Goal: Task Accomplishment & Management: Complete application form

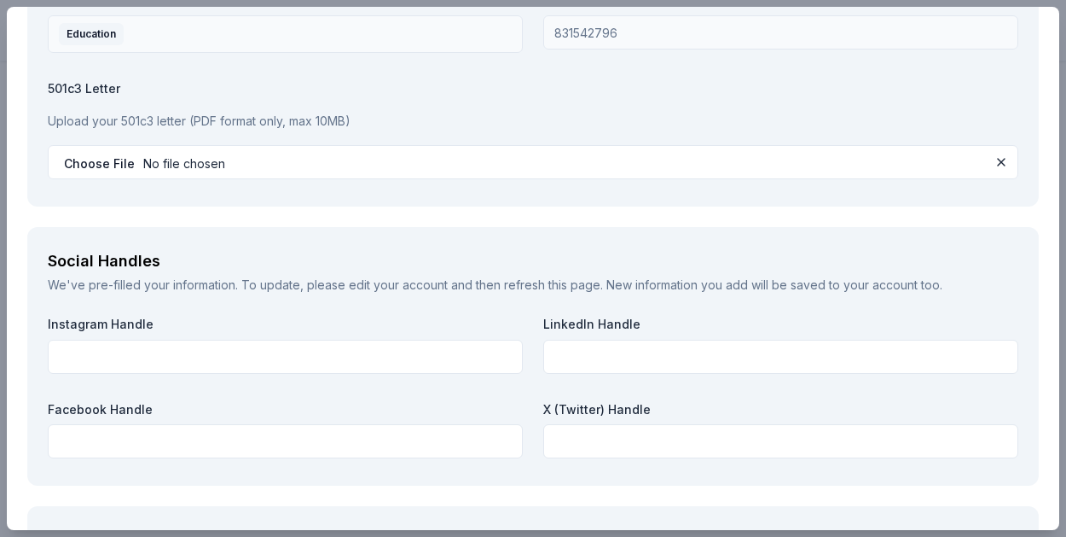
scroll to position [1, 0]
type input "pearlsofservicee"
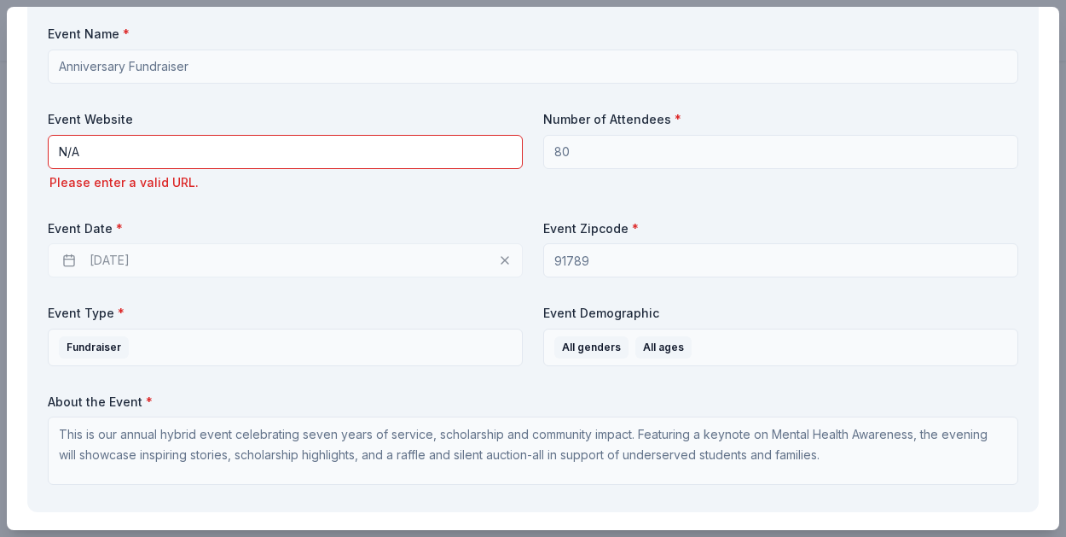
scroll to position [894, 0]
type input "Pearls of Service"
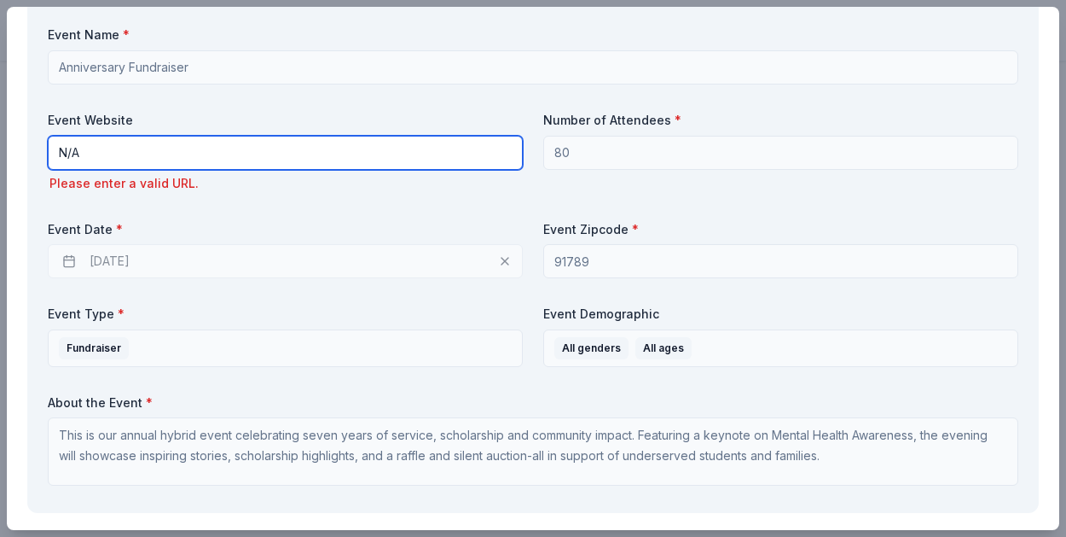
click at [146, 154] on input "N/A" at bounding box center [285, 153] width 475 height 34
type input "N"
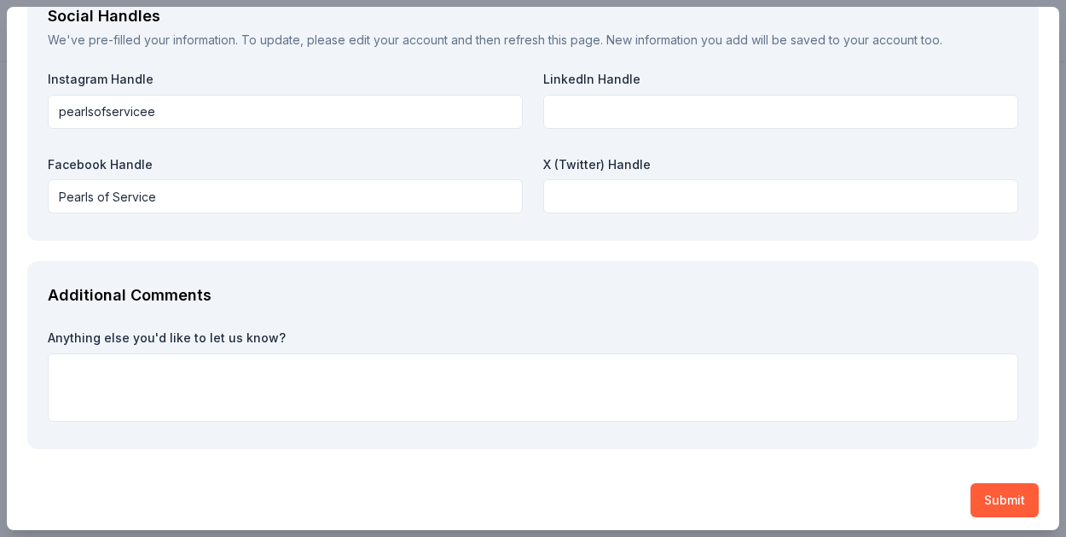
scroll to position [2232, 0]
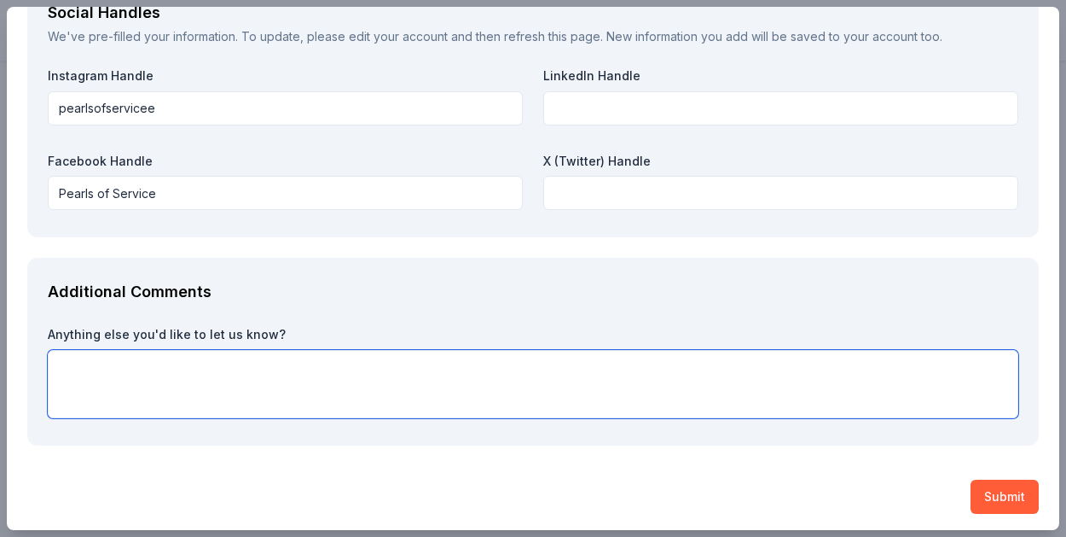
click at [261, 362] on textarea at bounding box center [533, 384] width 971 height 68
paste textarea "Your brand would be promoted through a multi-channel strategy, ensuring visibil…"
type textarea "Your brand would be promoted through a multi-channel strategy, ensuring visibil…"
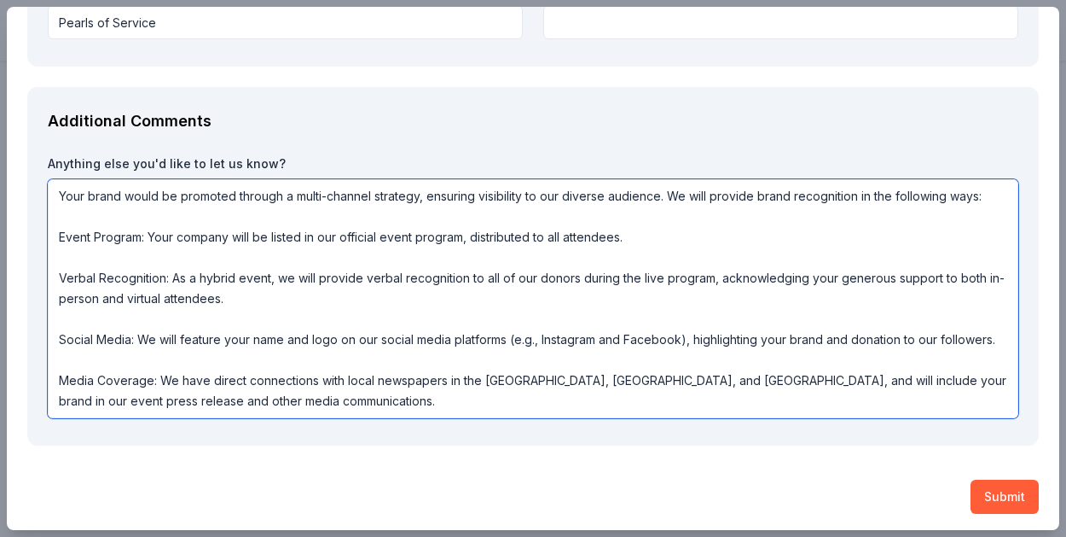
scroll to position [0, 0]
drag, startPoint x: 437, startPoint y: 393, endPoint x: 19, endPoint y: 183, distance: 468.1
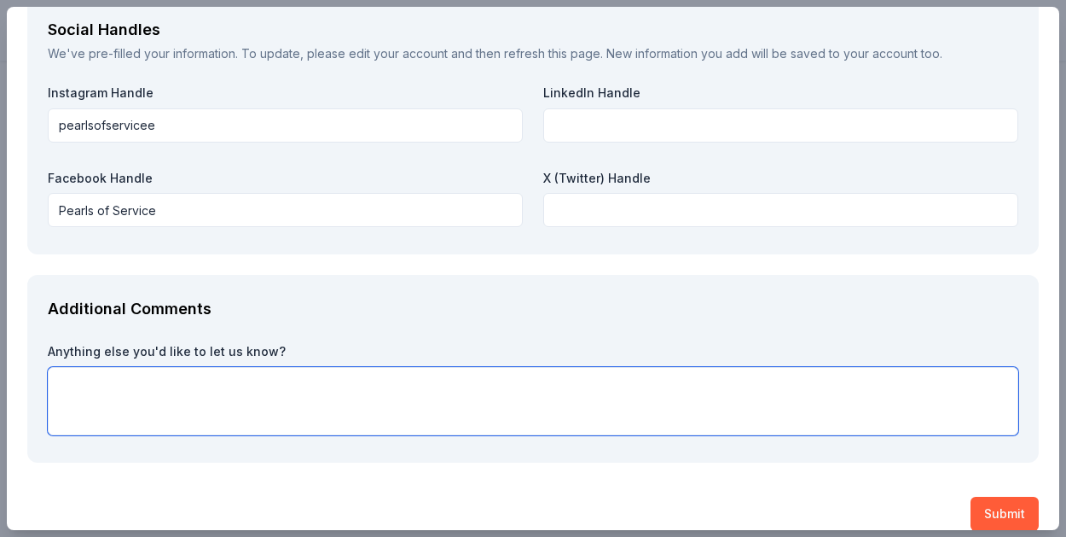
scroll to position [2232, 0]
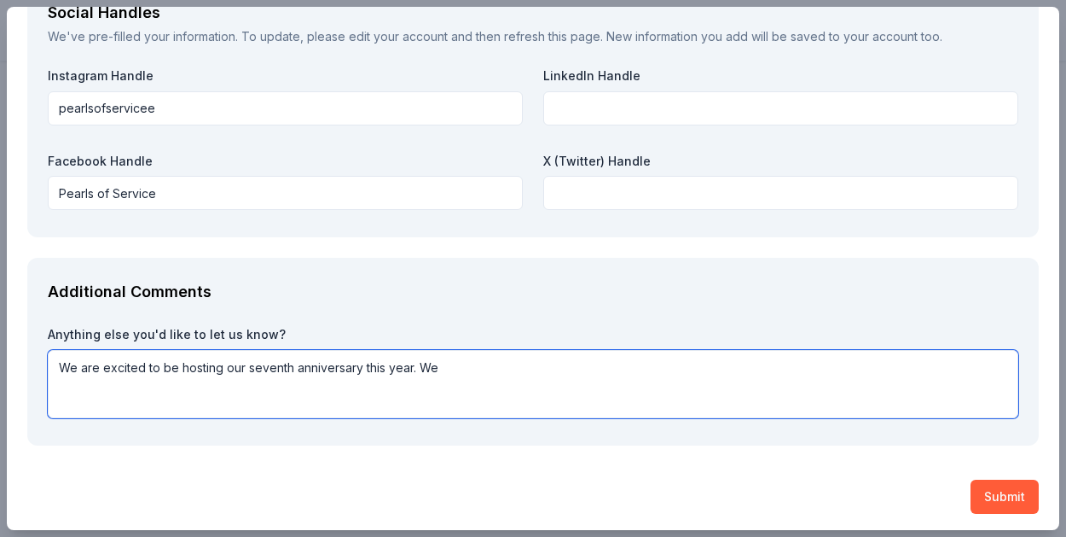
click at [320, 357] on textarea "We are excited to be hosting our seventh anniversary this year. W" at bounding box center [533, 384] width 971 height 68
click at [542, 357] on textarea "We are excited to be hosting our seventh anniversary this year. We" at bounding box center [533, 384] width 971 height 68
click at [542, 357] on textarea "We are excited to be hosting our seventh anniversary this year. We hav" at bounding box center [533, 384] width 971 height 68
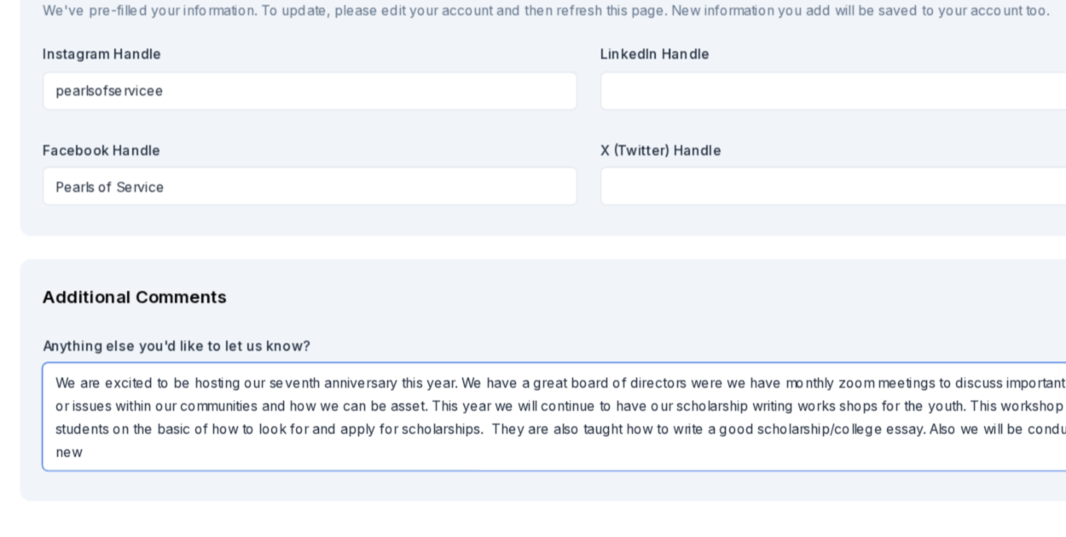
scroll to position [2230, 0]
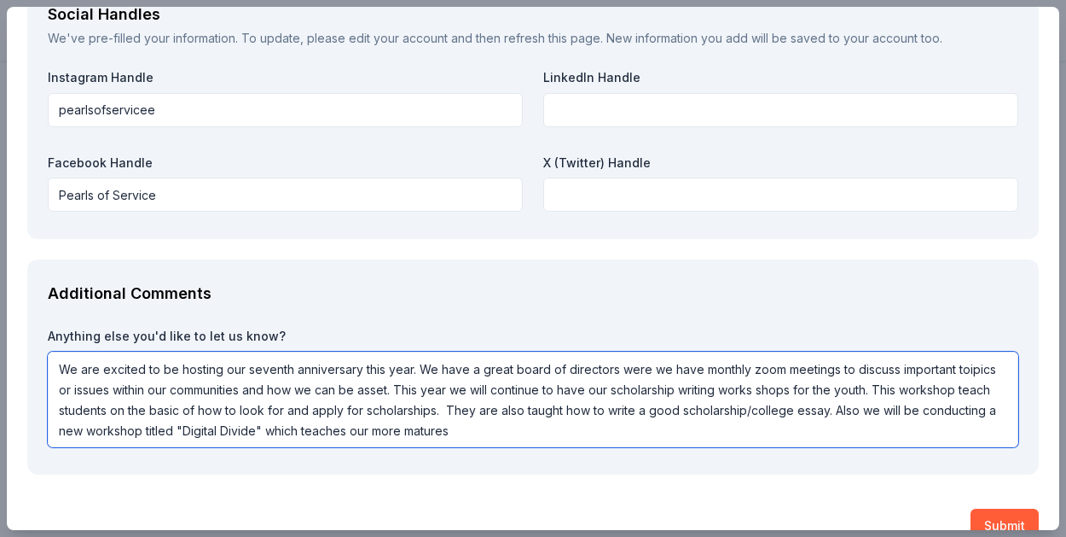
click at [402, 426] on textarea "We are excited to be hosting our seventh anniversary this year. We have a great…" at bounding box center [533, 399] width 971 height 96
click at [369, 422] on textarea "We are excited to be hosting our seventh anniversary this year. We have a great…" at bounding box center [533, 399] width 971 height 96
click at [473, 423] on textarea "We are excited to be hosting our seventh anniversary this year. We have a great…" at bounding box center [533, 399] width 971 height 96
click at [577, 427] on textarea "We are excited to be hosting our seventh anniversary this year. We have a great…" at bounding box center [533, 399] width 971 height 96
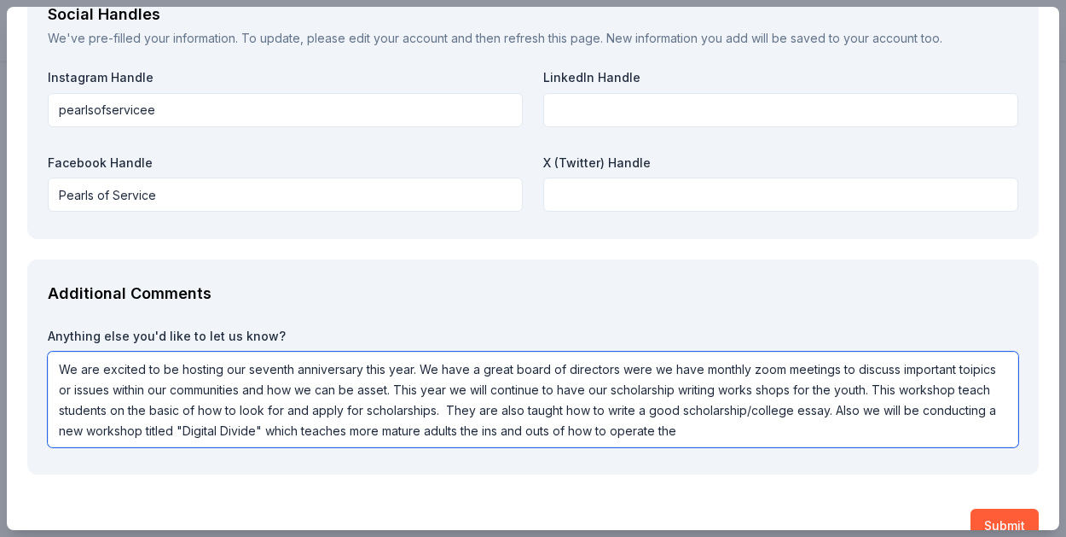
click at [684, 428] on textarea "We are excited to be hosting our seventh anniversary this year. We have a great…" at bounding box center [533, 399] width 971 height 96
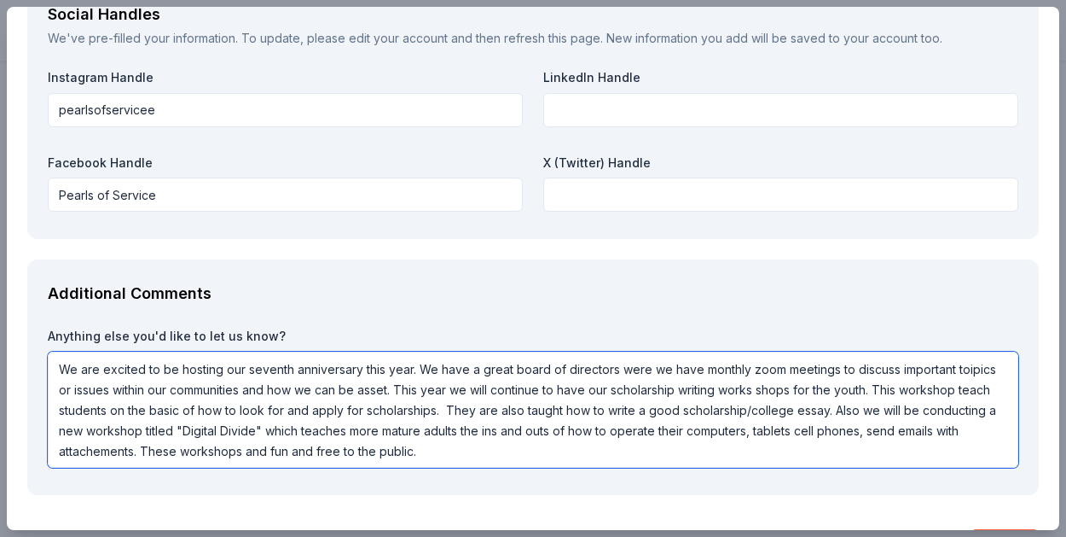
drag, startPoint x: 462, startPoint y: 432, endPoint x: 484, endPoint y: 425, distance: 22.4
click at [320, 422] on textarea "We are excited to be hosting our seventh anniversary this year. We have a great…" at bounding box center [533, 409] width 971 height 116
click at [500, 450] on textarea "We are excited to be hosting our seventh anniversary this year. We have a great…" at bounding box center [533, 409] width 971 height 116
drag, startPoint x: 477, startPoint y: 445, endPoint x: 47, endPoint y: 358, distance: 438.7
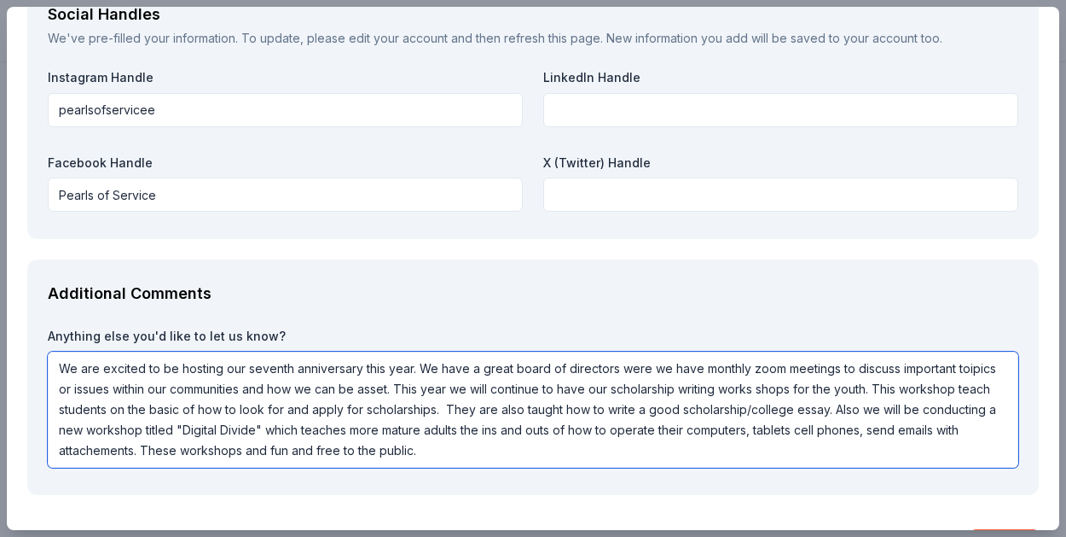
click at [48, 358] on textarea "We are excited to be hosting our seventh anniversary this year. We have a great…" at bounding box center [533, 409] width 971 height 116
type textarea "We are excited to be hosting our seventh anniversary this year. We have a great…"
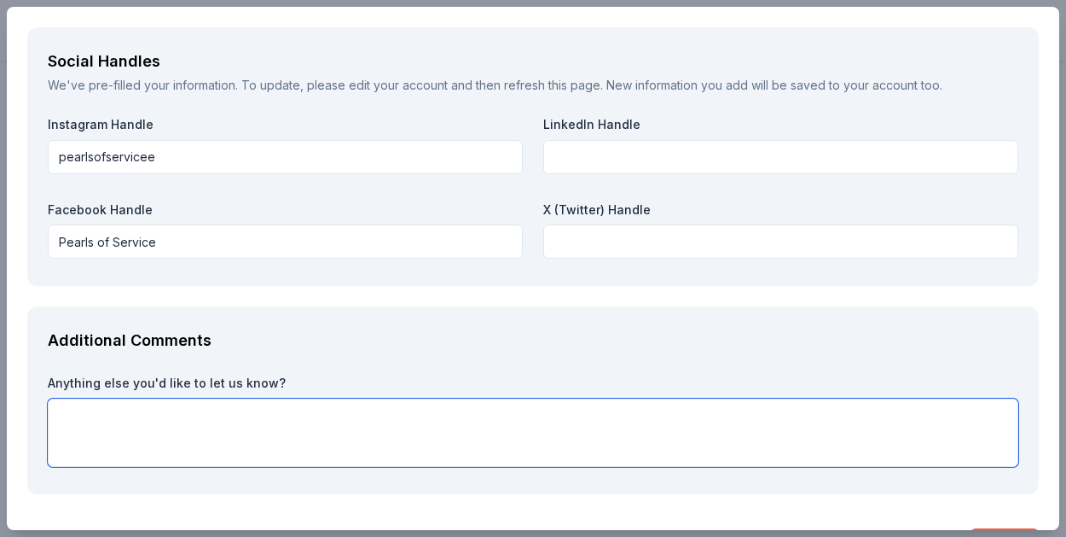
scroll to position [0, 0]
paste textarea "Thank you for the opportunity to share more about our mission. We are proud to …"
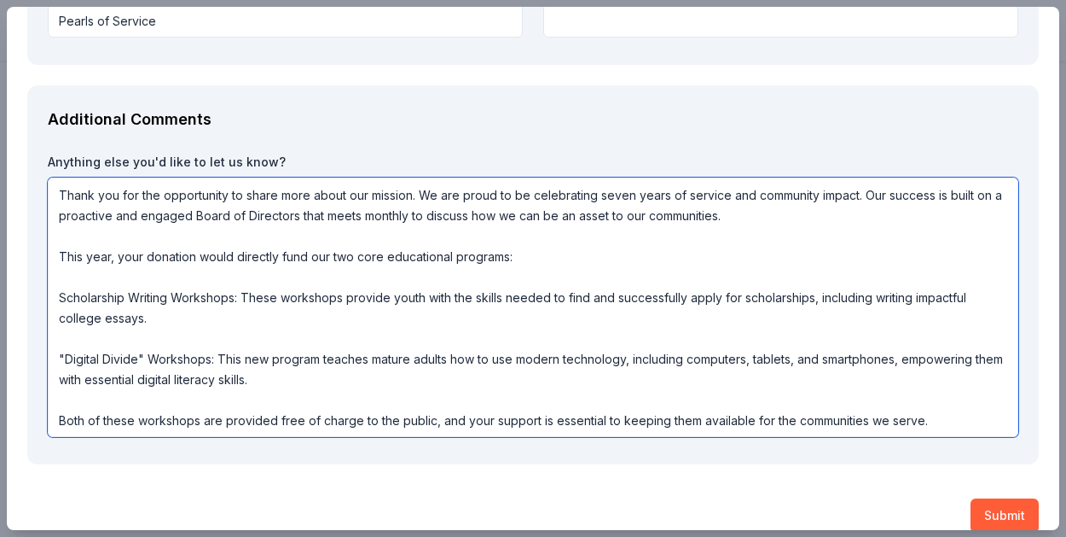
scroll to position [2423, 0]
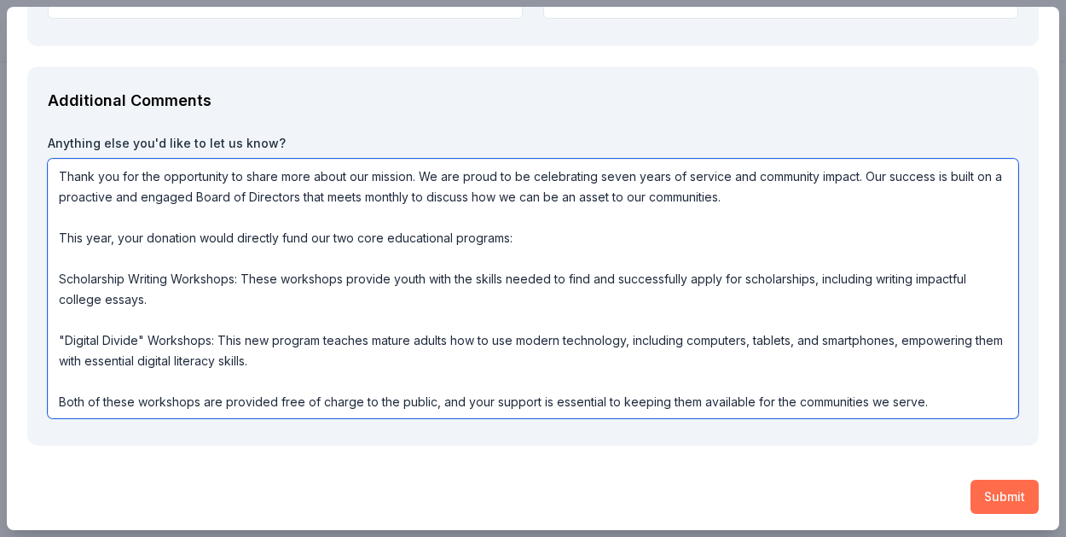
type textarea "Thank you for the opportunity to share more about our mission. We are proud to …"
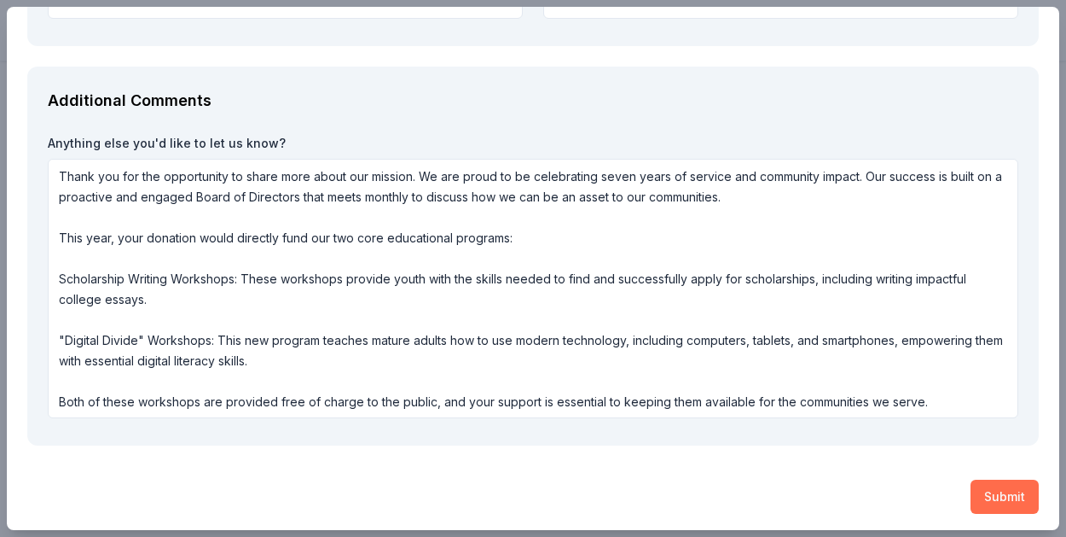
click at [1011, 491] on button "Submit" at bounding box center [1005, 496] width 68 height 34
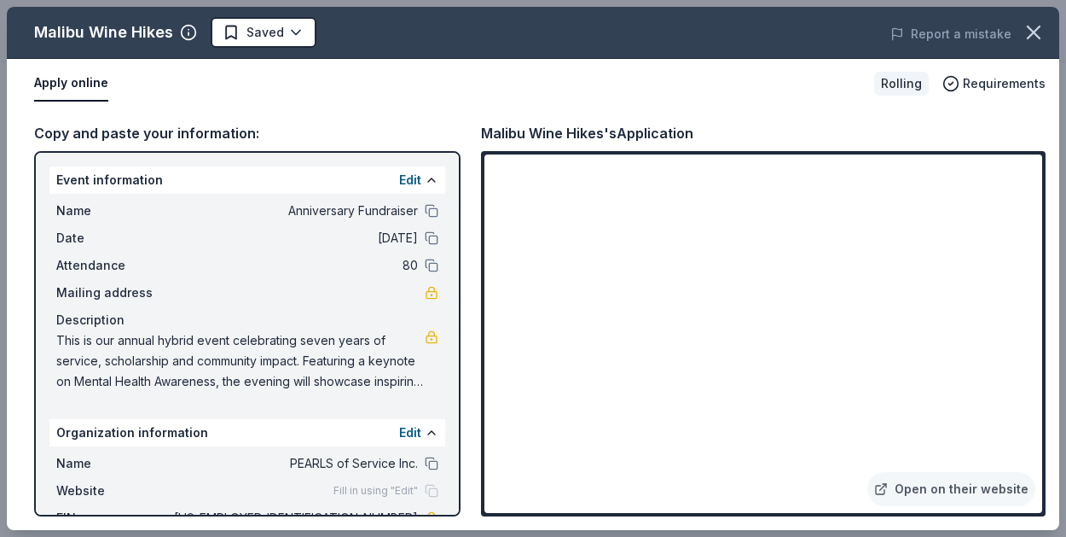
scroll to position [975, 0]
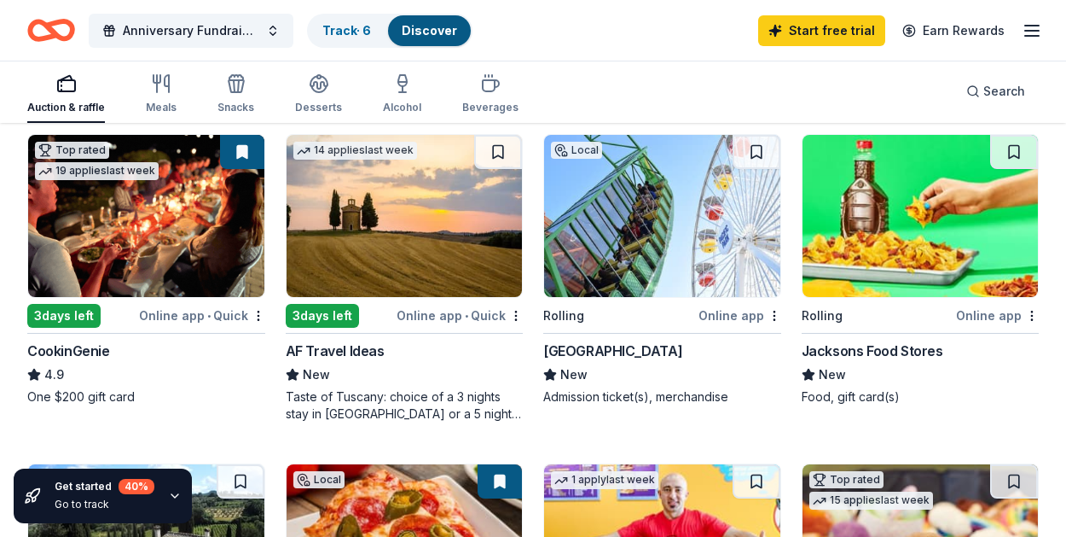
scroll to position [512, 0]
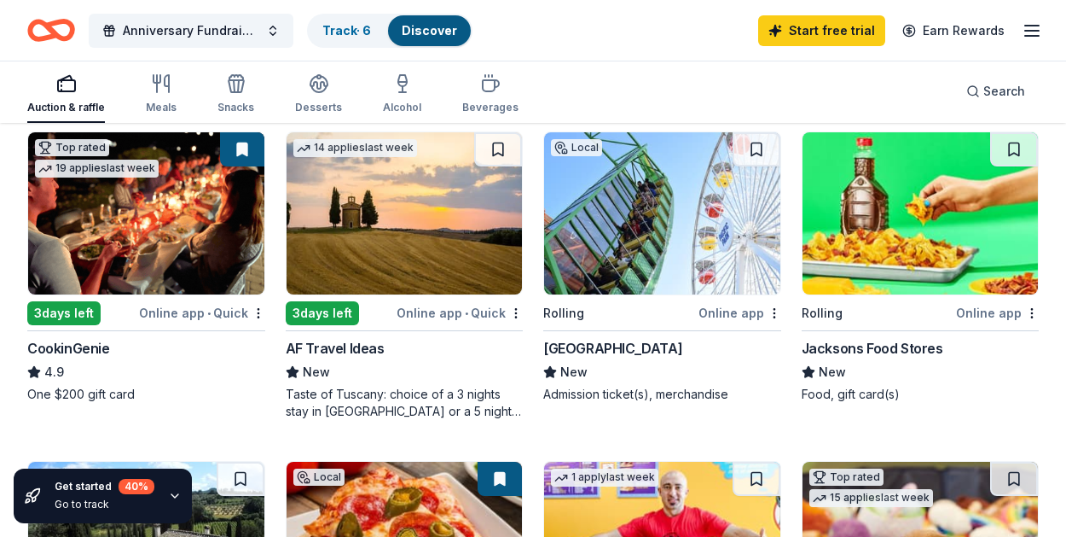
click at [671, 236] on img at bounding box center [662, 213] width 236 height 162
click at [84, 348] on div "CookinGenie" at bounding box center [68, 348] width 83 height 20
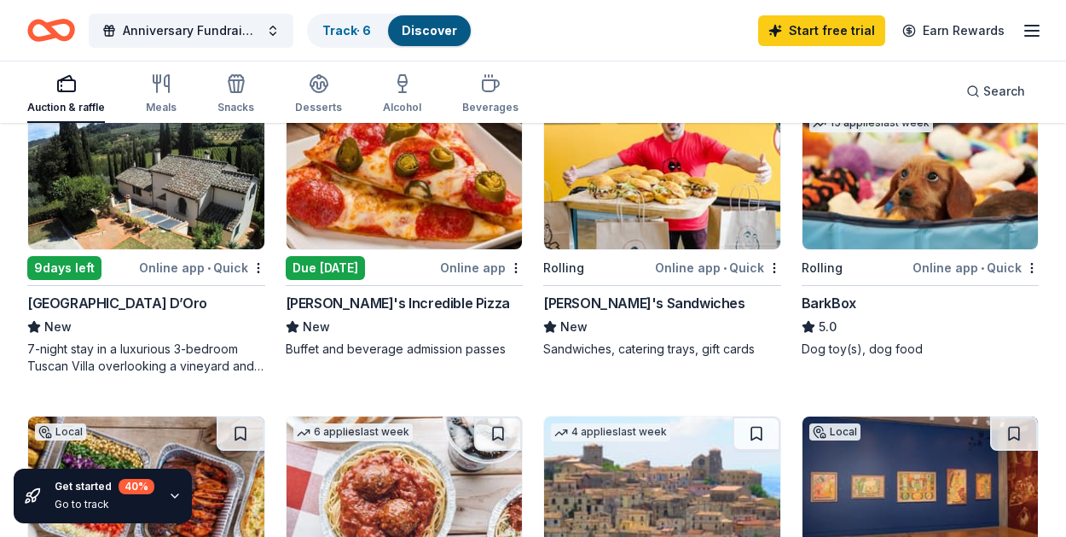
scroll to position [888, 0]
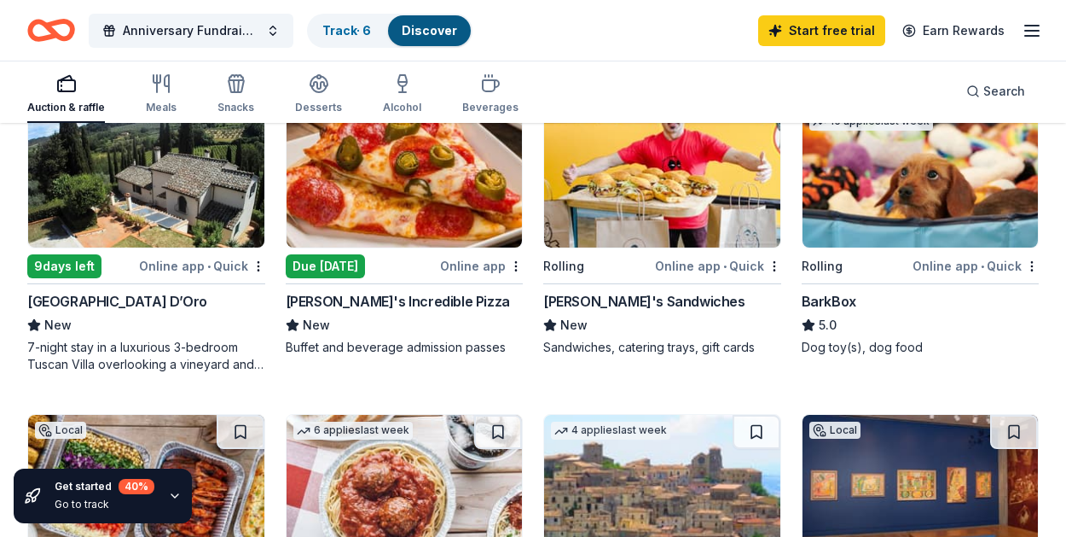
click at [333, 257] on div "Due today" at bounding box center [325, 266] width 79 height 24
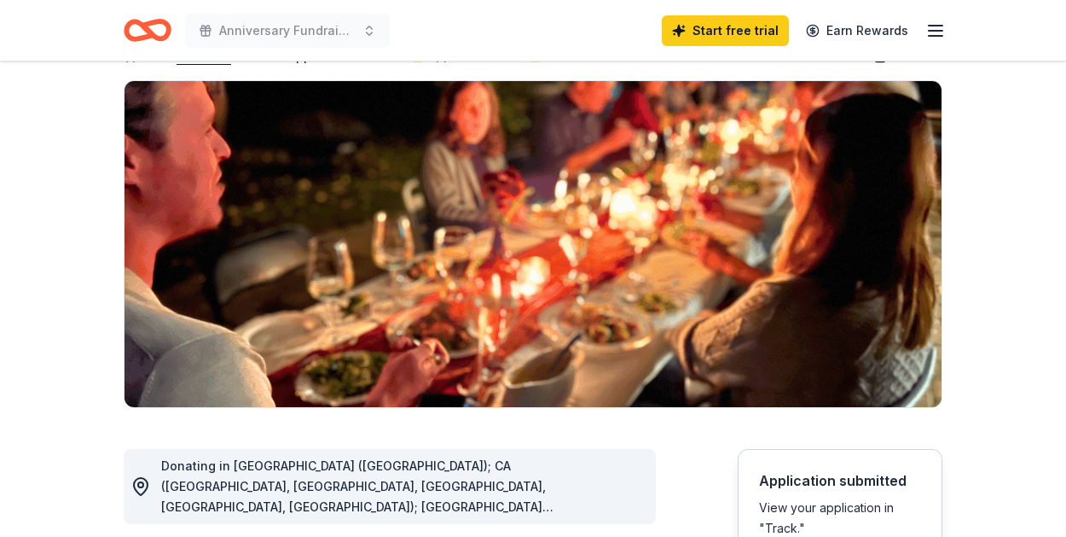
scroll to position [103, 0]
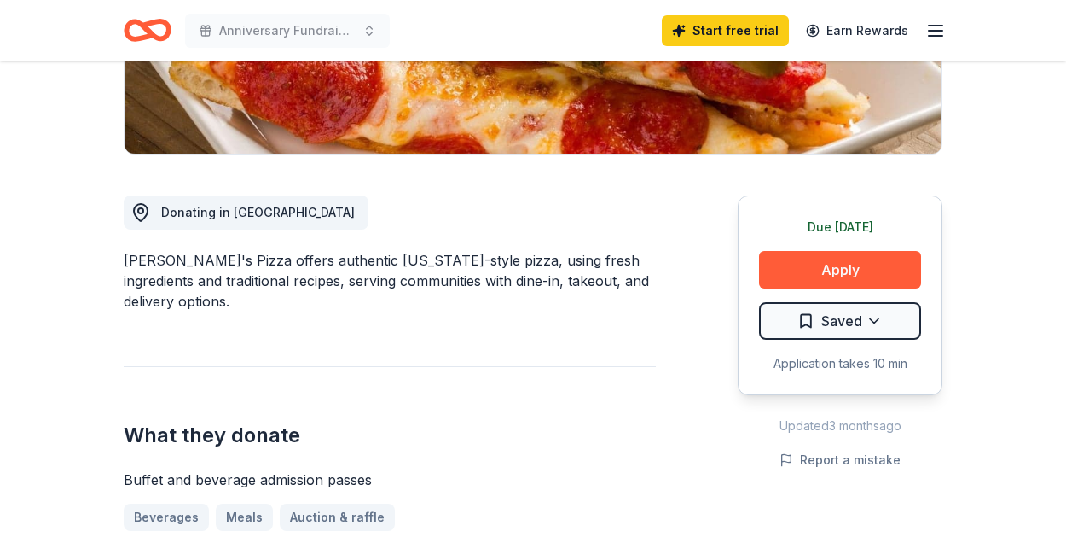
scroll to position [367, 0]
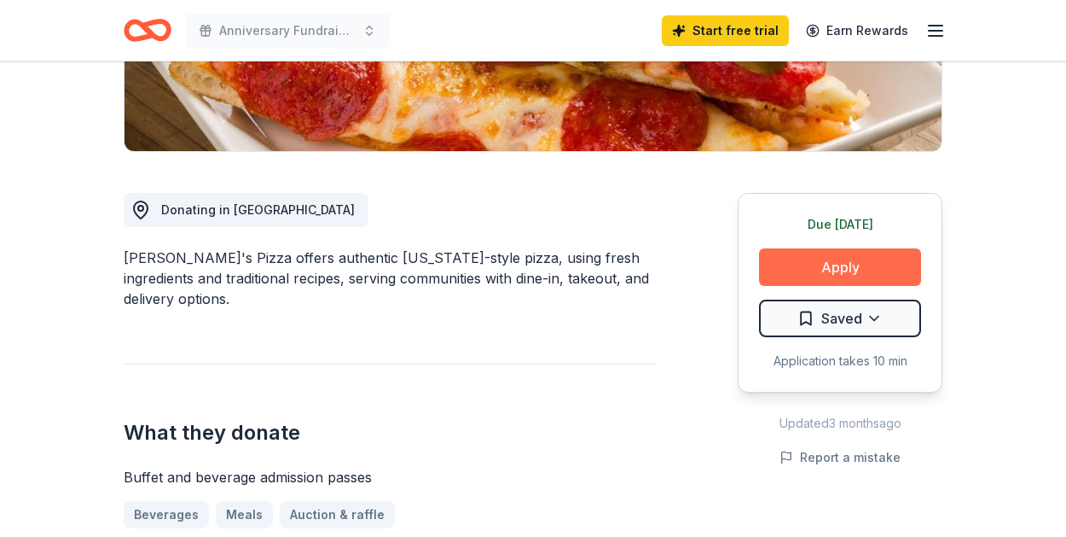
click at [860, 263] on button "Apply" at bounding box center [840, 267] width 162 height 38
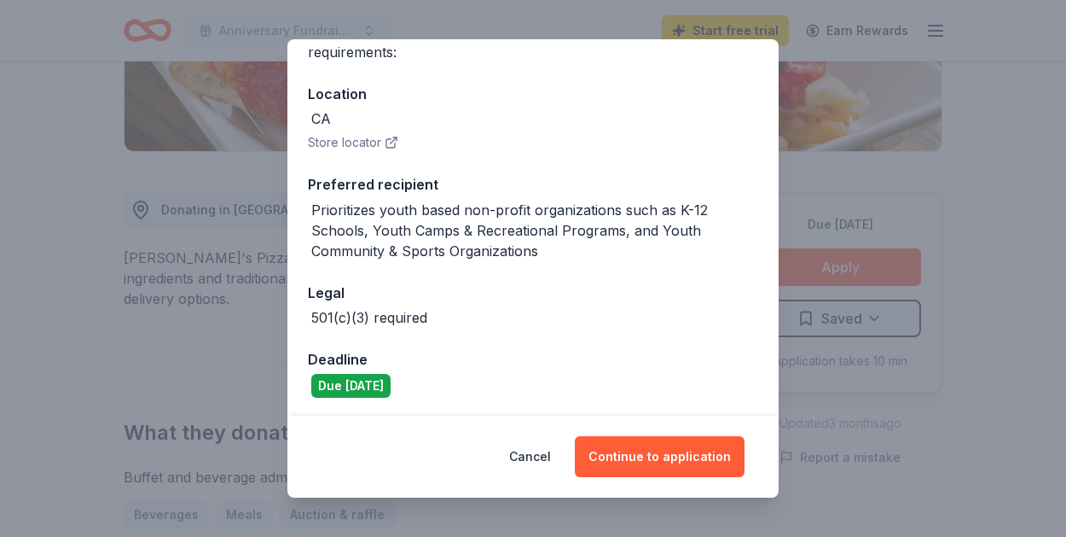
scroll to position [164, 0]
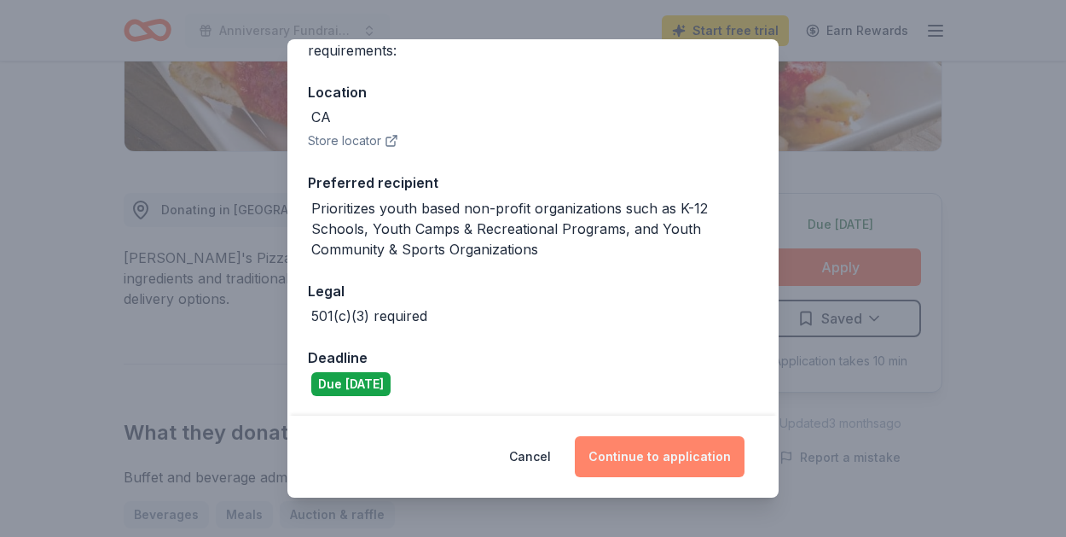
click at [668, 452] on button "Continue to application" at bounding box center [660, 456] width 170 height 41
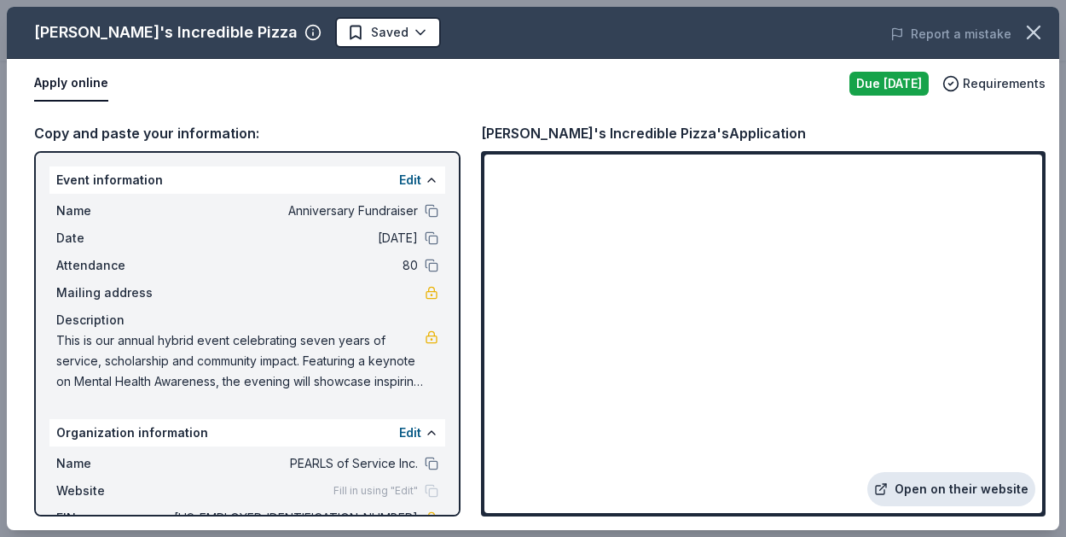
click at [945, 489] on link "Open on their website" at bounding box center [952, 489] width 168 height 34
click at [960, 12] on div "Report a mistake" at bounding box center [856, 34] width 408 height 48
click at [1038, 536] on div "John's Incredible Pizza Saved Report a mistake Apply online Due today Requireme…" at bounding box center [533, 268] width 1066 height 537
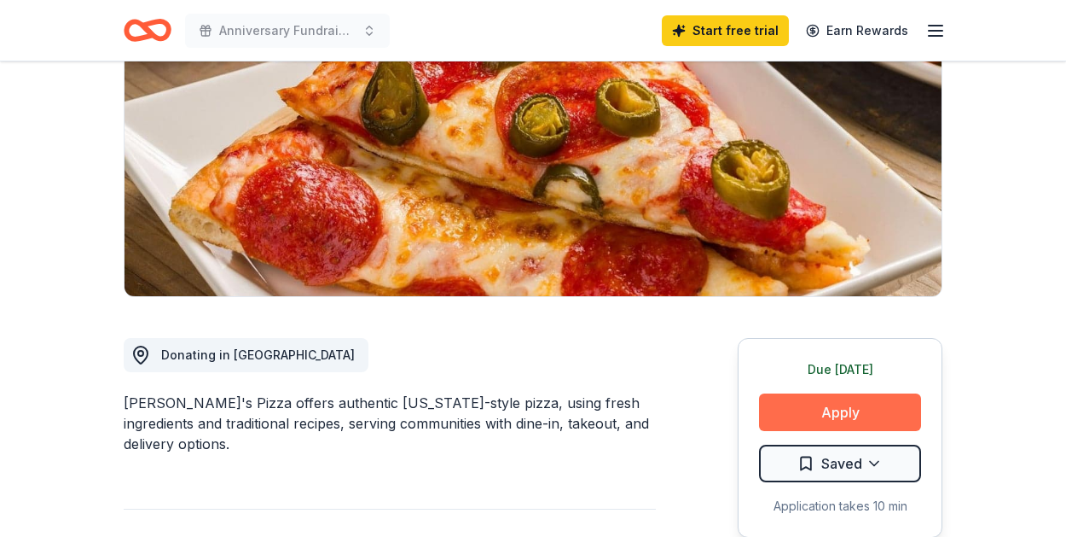
scroll to position [220, 0]
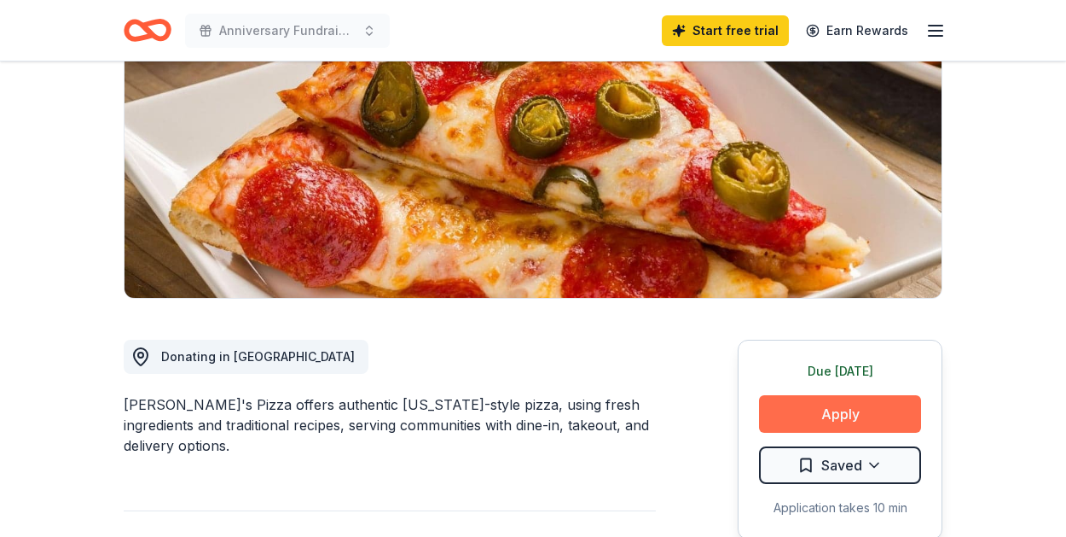
click at [886, 412] on button "Apply" at bounding box center [840, 414] width 162 height 38
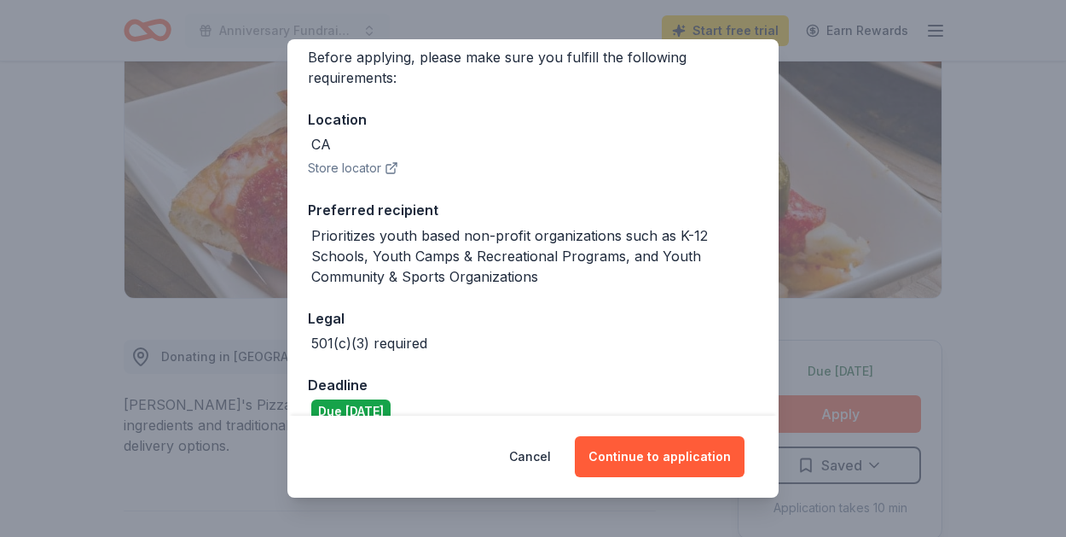
scroll to position [164, 0]
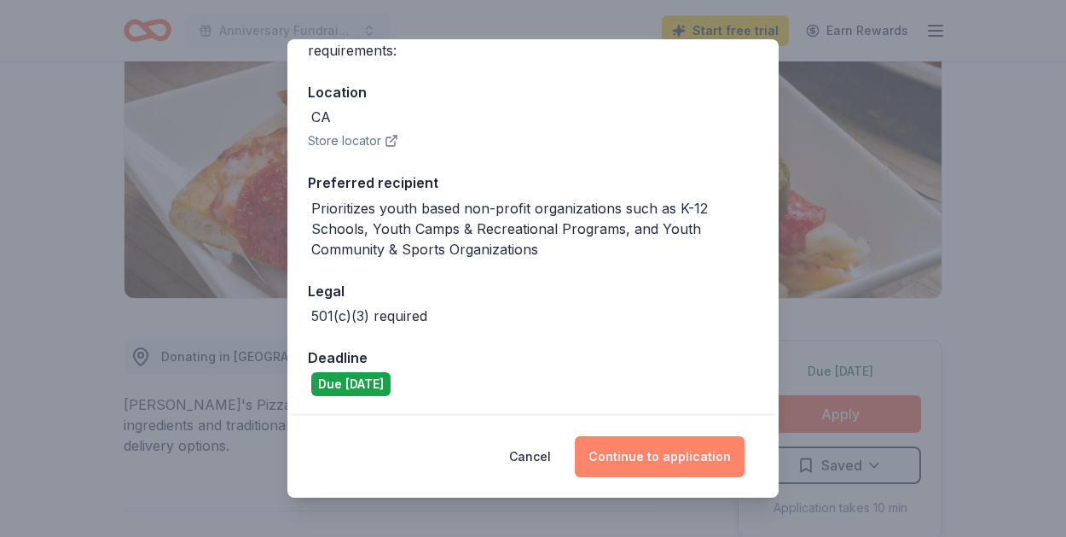
click at [668, 462] on button "Continue to application" at bounding box center [660, 456] width 170 height 41
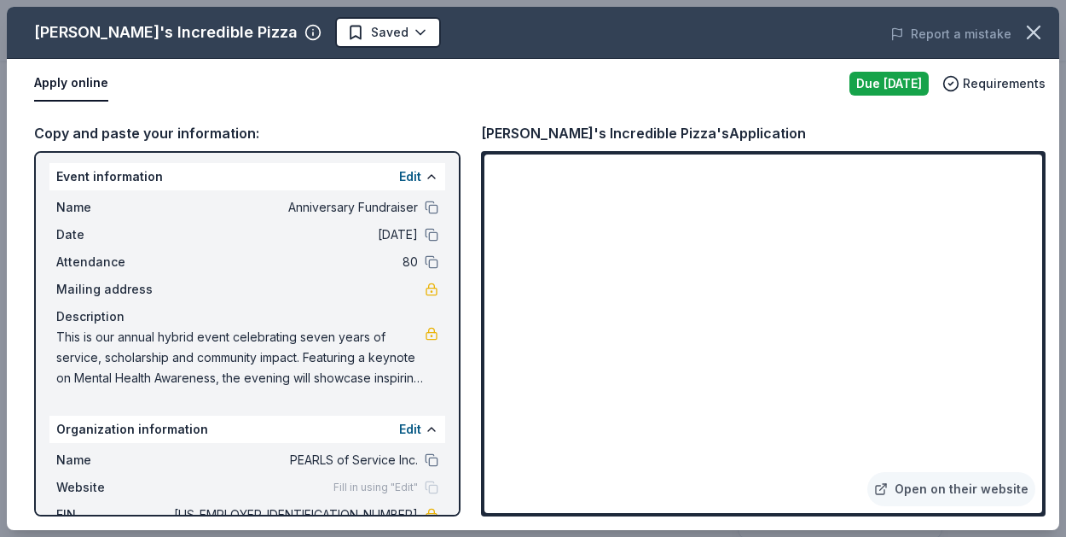
scroll to position [0, 0]
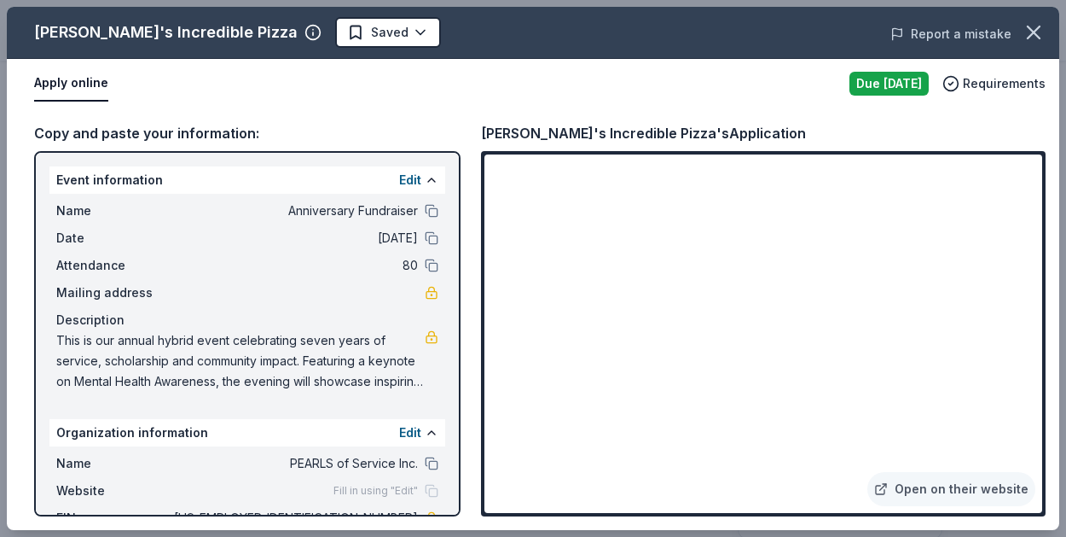
click at [990, 33] on button "Report a mistake" at bounding box center [951, 34] width 121 height 20
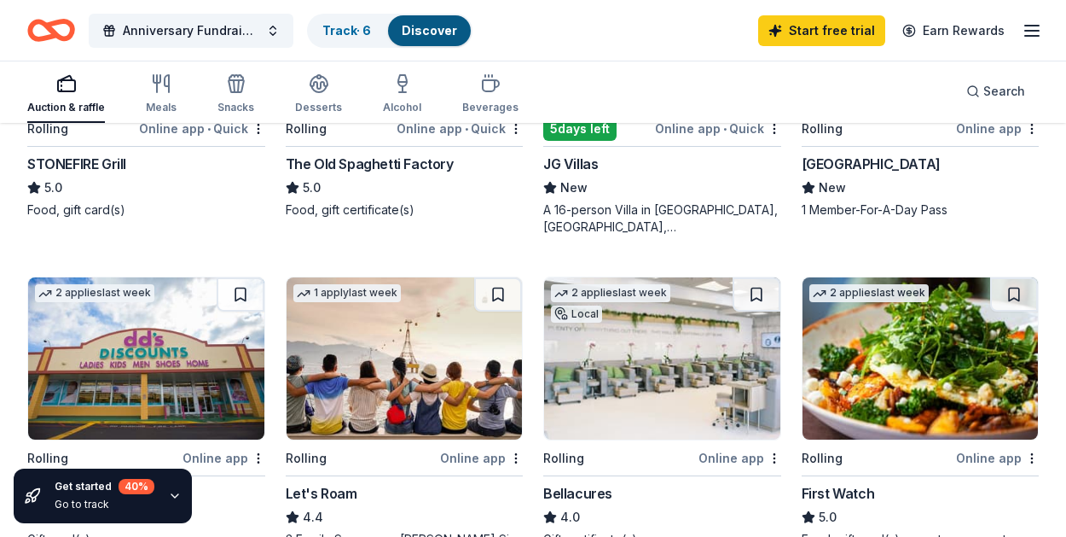
scroll to position [1380, 0]
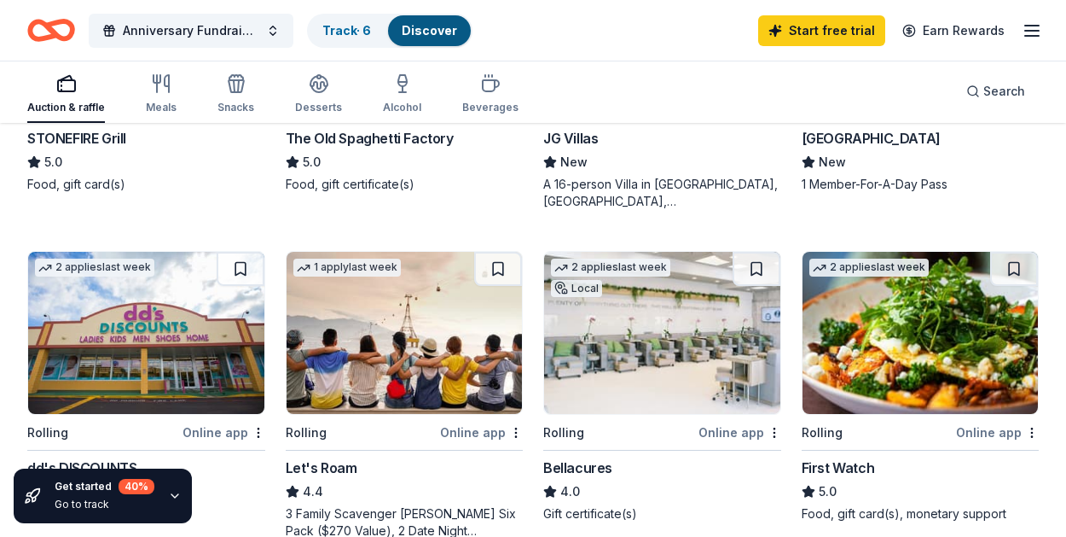
click at [181, 496] on div "Get started 40 % Go to track" at bounding box center [103, 495] width 178 height 55
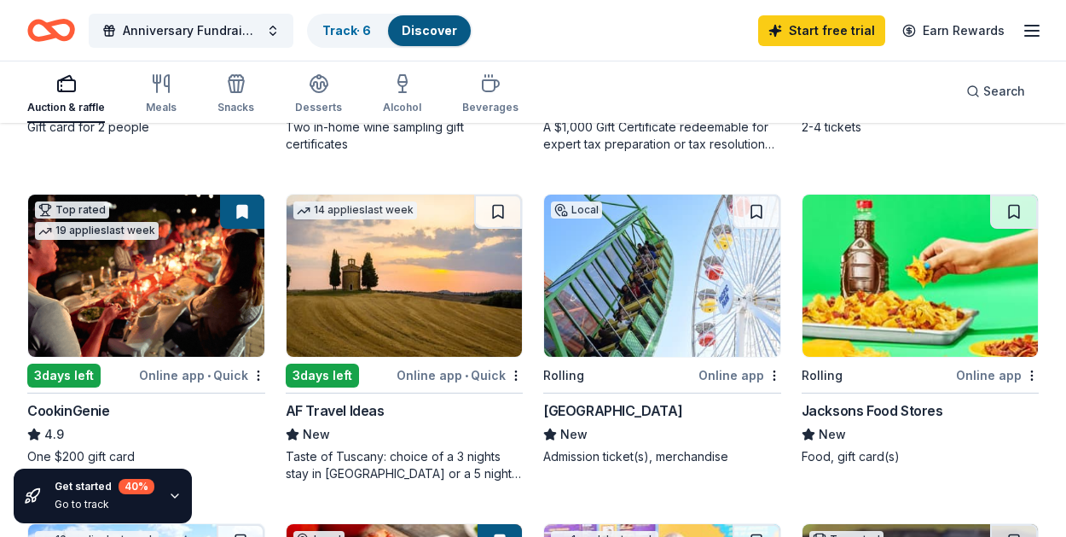
scroll to position [448, 0]
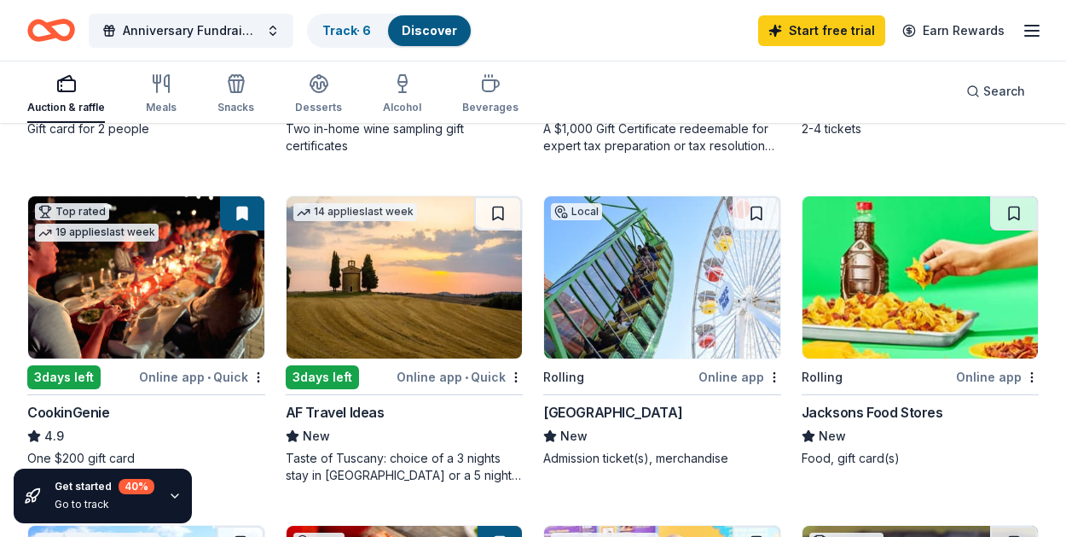
click at [357, 455] on div "Taste of Tuscany: choice of a 3 nights stay in [GEOGRAPHIC_DATA] or a 5 night s…" at bounding box center [405, 467] width 238 height 34
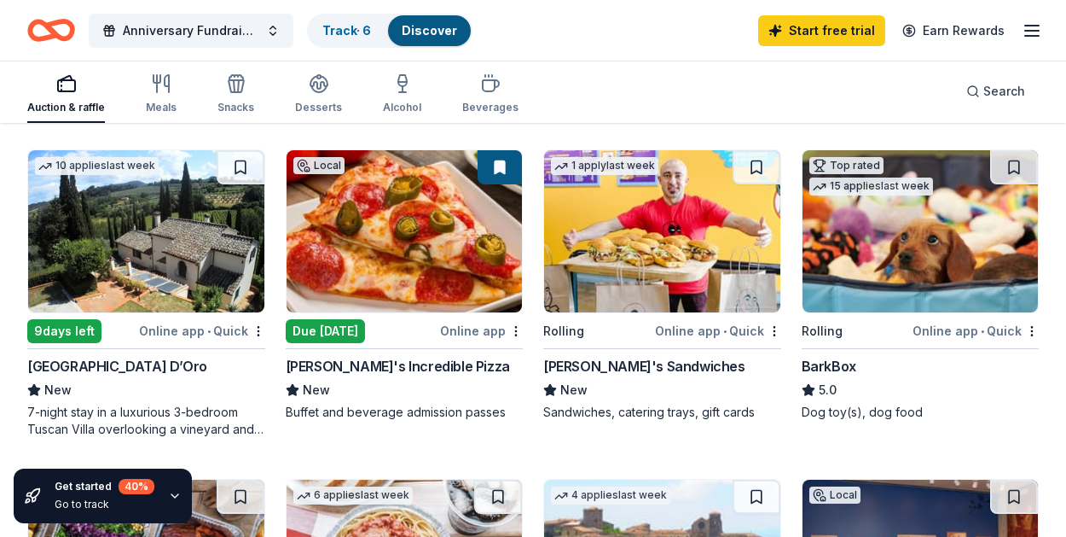
scroll to position [826, 0]
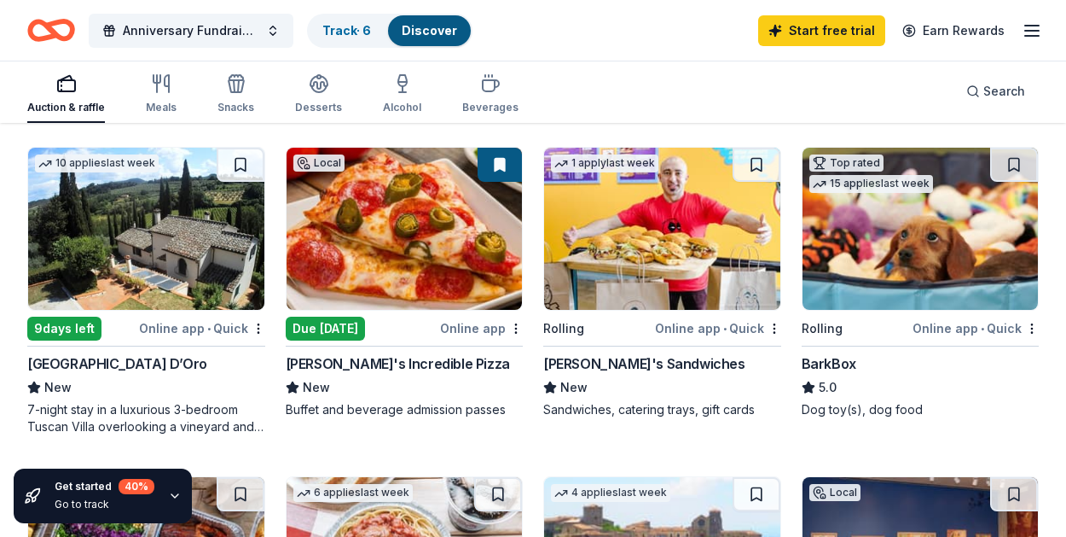
click at [189, 396] on div "[GEOGRAPHIC_DATA] D’Oro New 7-night stay in a luxurious 3-bedroom Tuscan Villa …" at bounding box center [146, 394] width 238 height 82
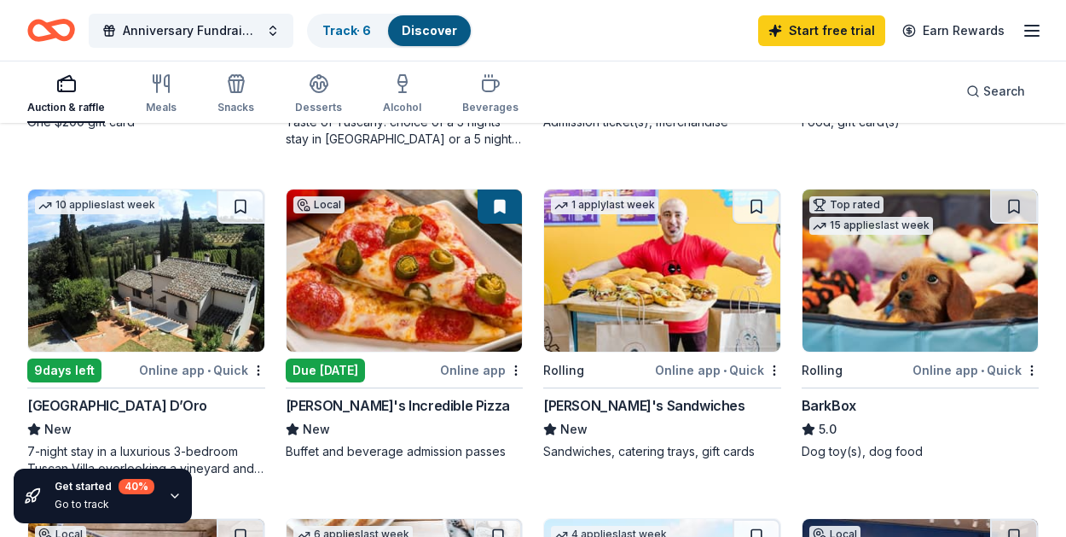
scroll to position [783, 0]
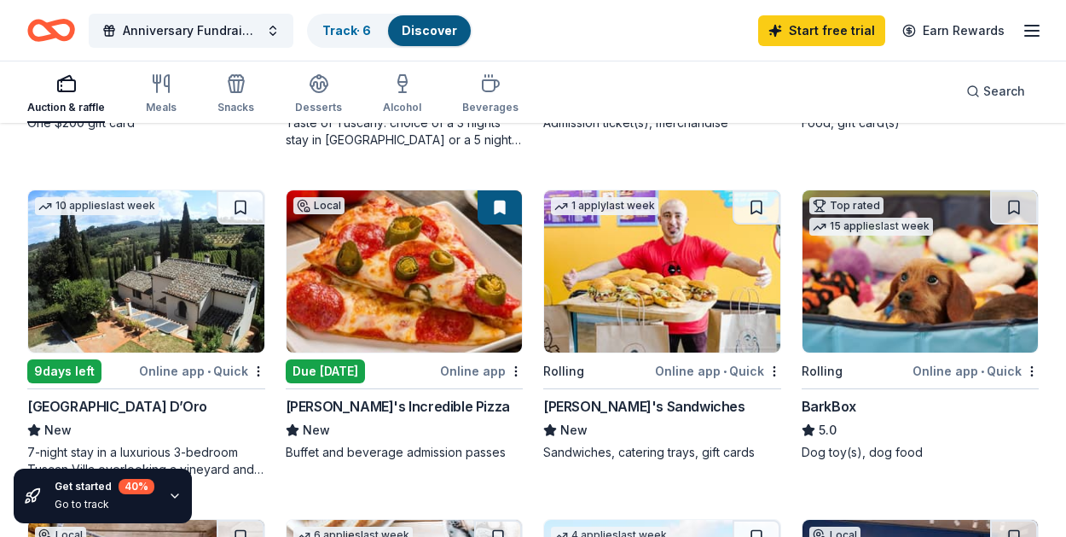
click at [870, 288] on img at bounding box center [921, 271] width 236 height 162
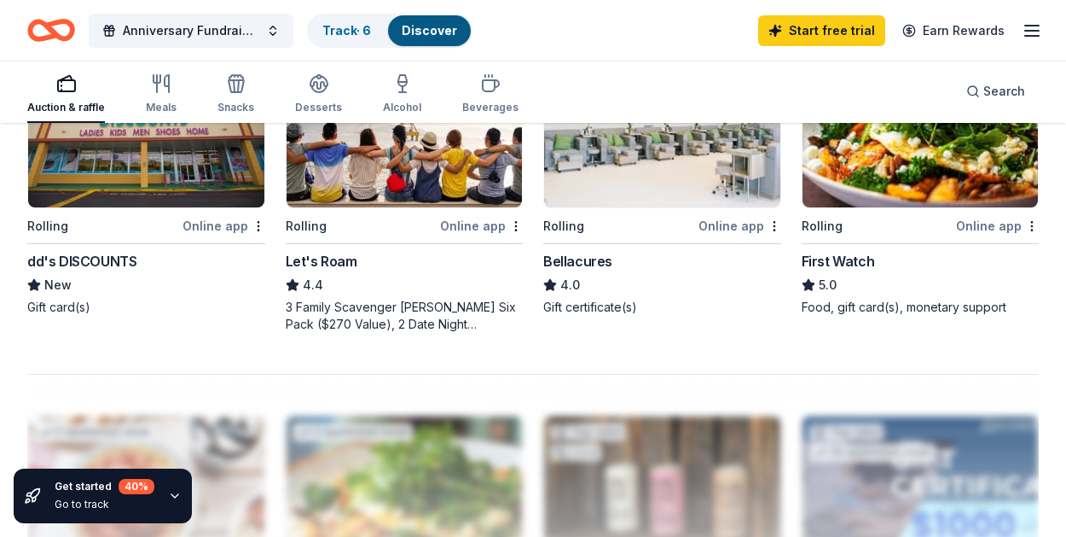
scroll to position [1578, 0]
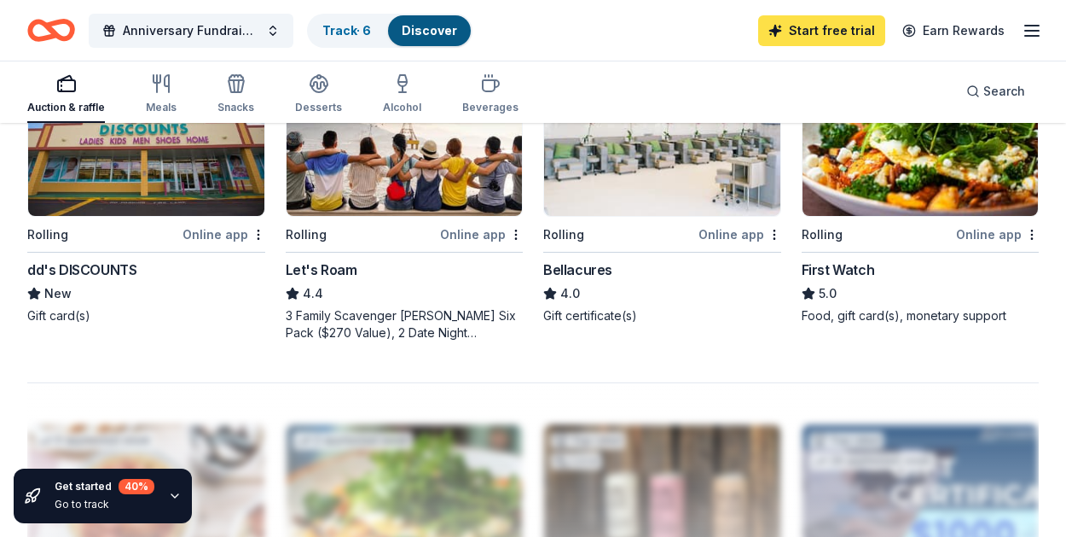
click at [836, 26] on link "Start free trial" at bounding box center [821, 30] width 127 height 31
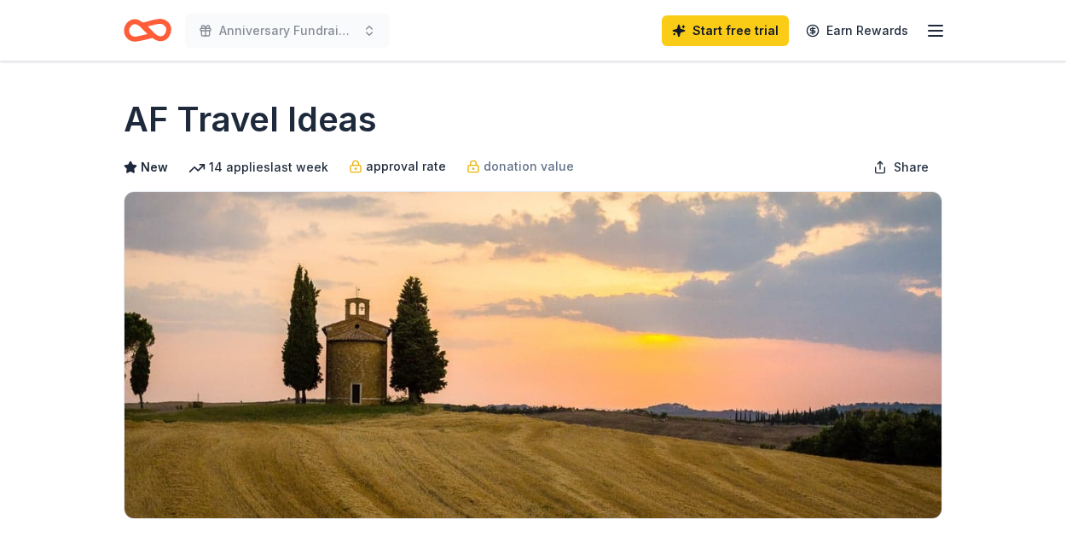
click at [418, 171] on span "approval rate" at bounding box center [406, 166] width 80 height 20
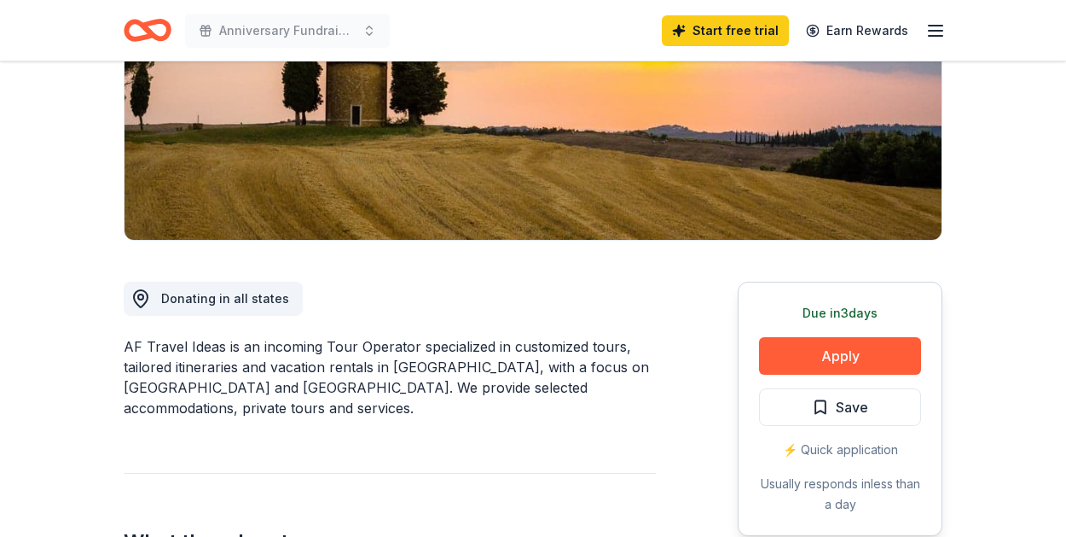
scroll to position [290, 0]
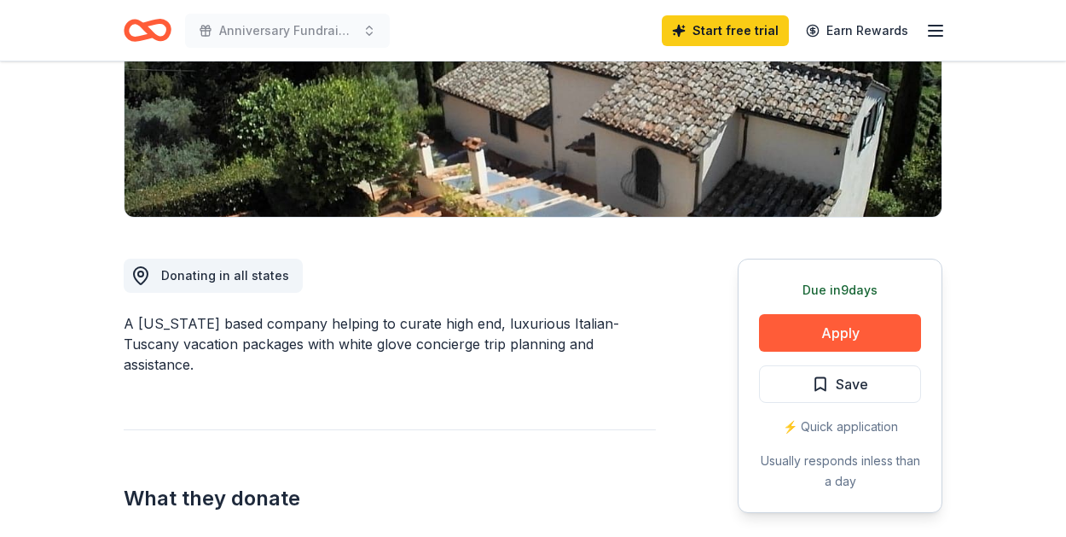
scroll to position [305, 0]
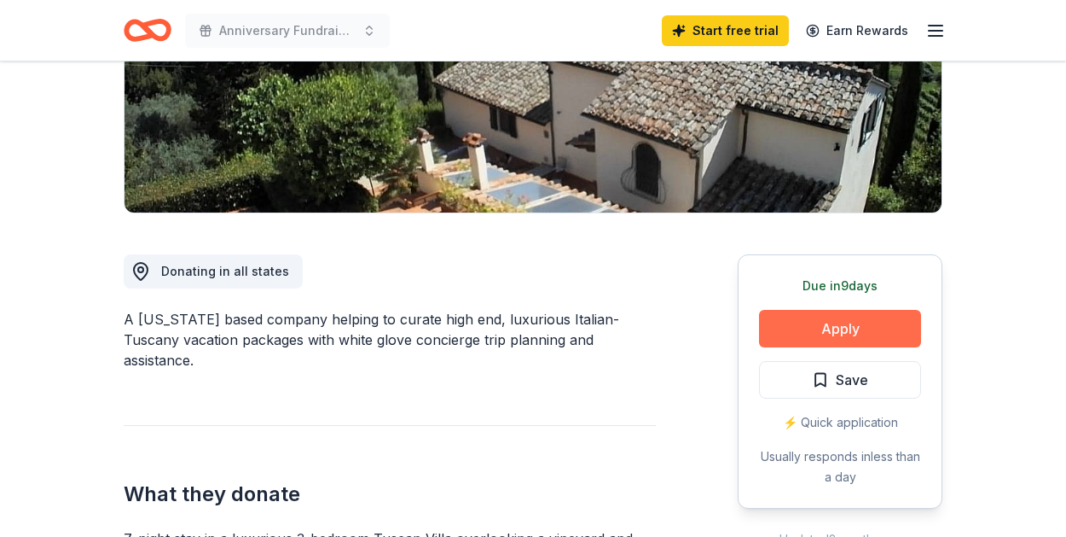
click at [837, 326] on button "Apply" at bounding box center [840, 329] width 162 height 38
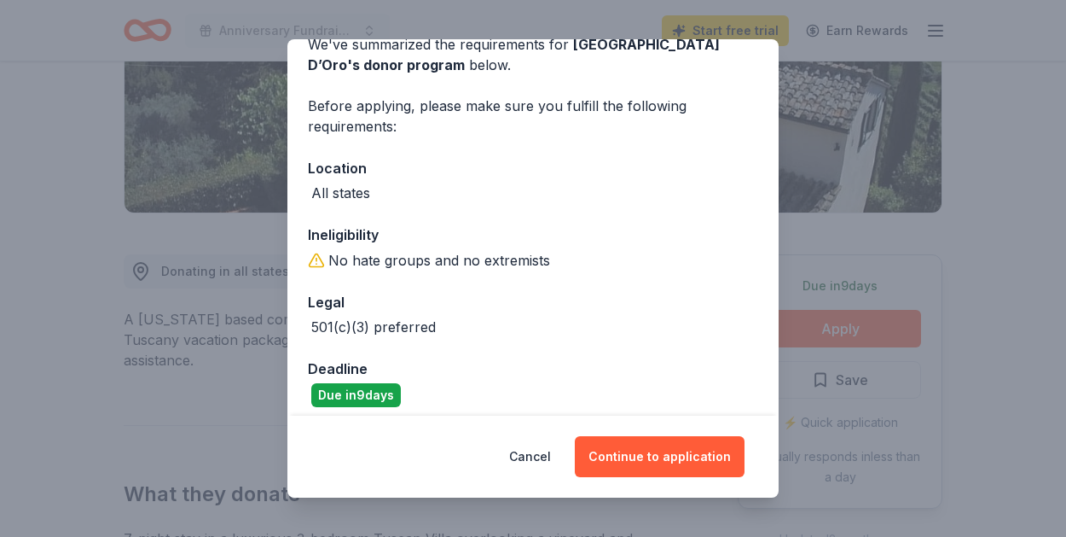
scroll to position [99, 0]
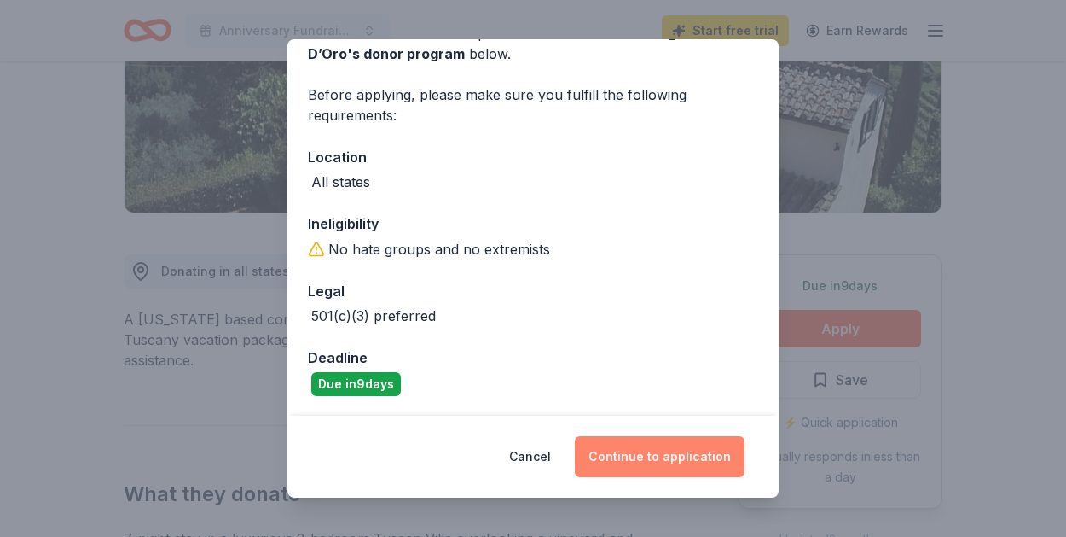
click at [630, 468] on button "Continue to application" at bounding box center [660, 456] width 170 height 41
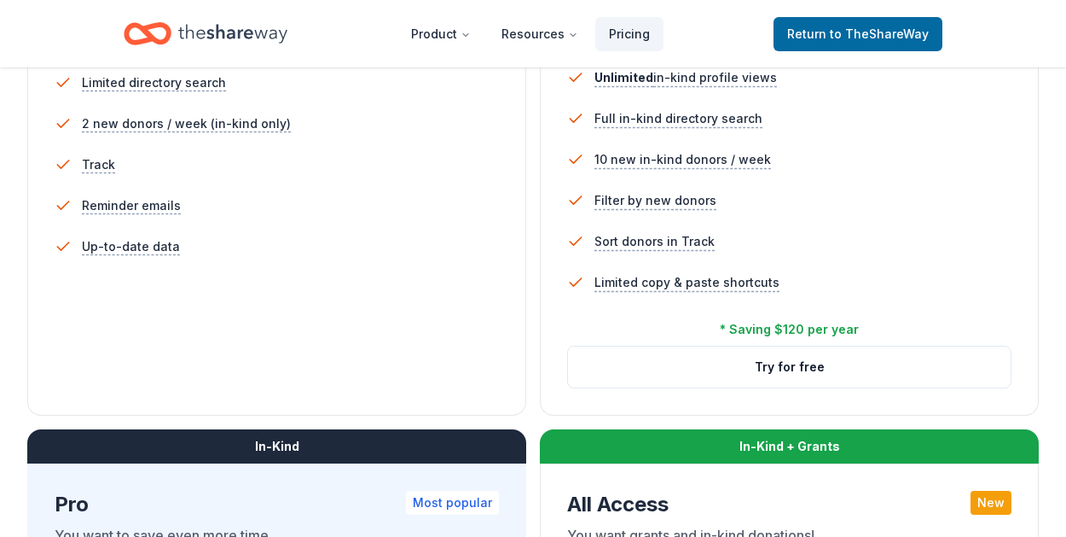
scroll to position [572, 0]
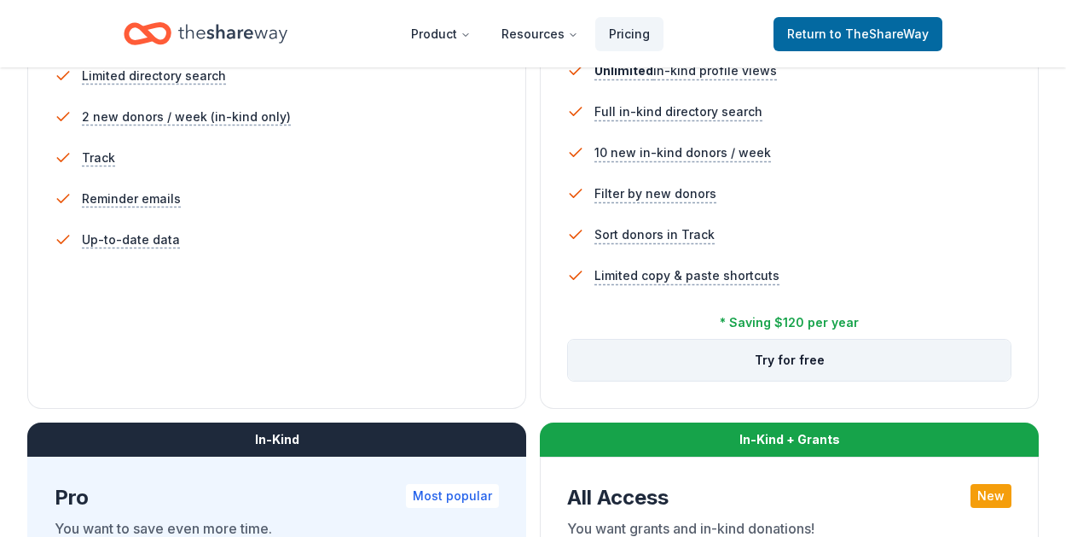
click at [860, 360] on button "Try for free" at bounding box center [789, 360] width 443 height 41
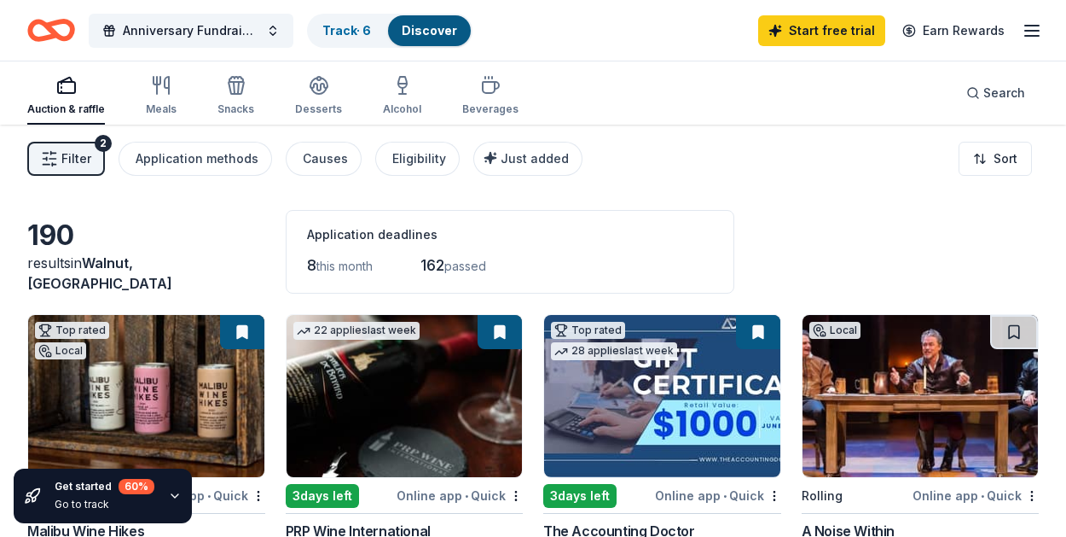
click at [95, 160] on button "Filter 2" at bounding box center [66, 159] width 78 height 34
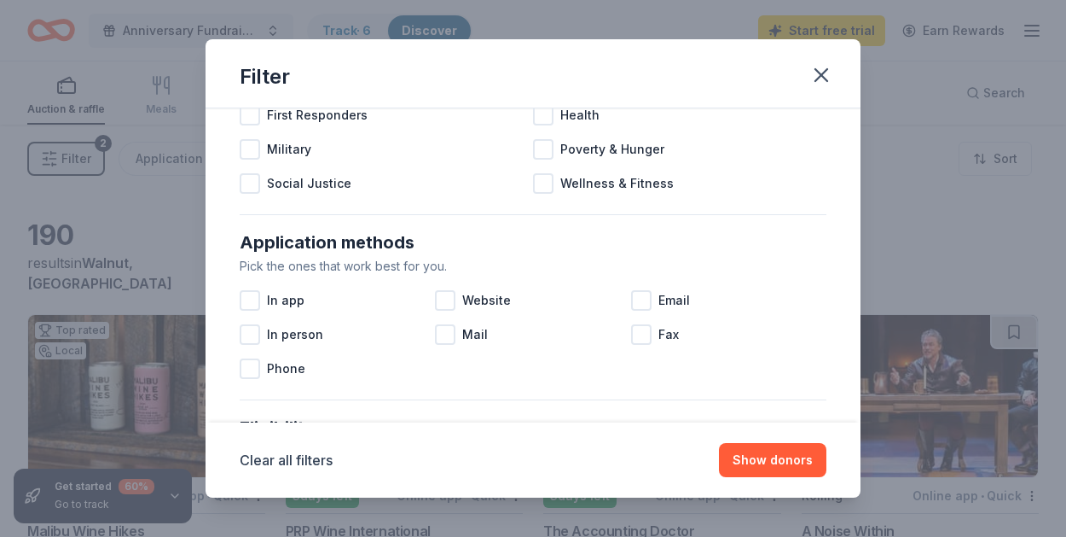
scroll to position [206, 0]
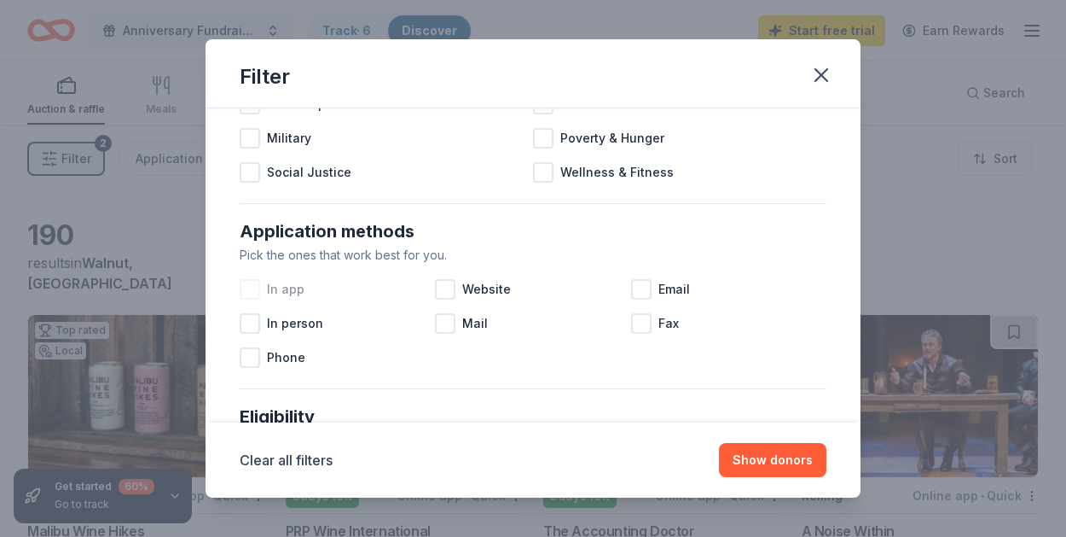
click at [244, 275] on div "In app" at bounding box center [337, 289] width 195 height 34
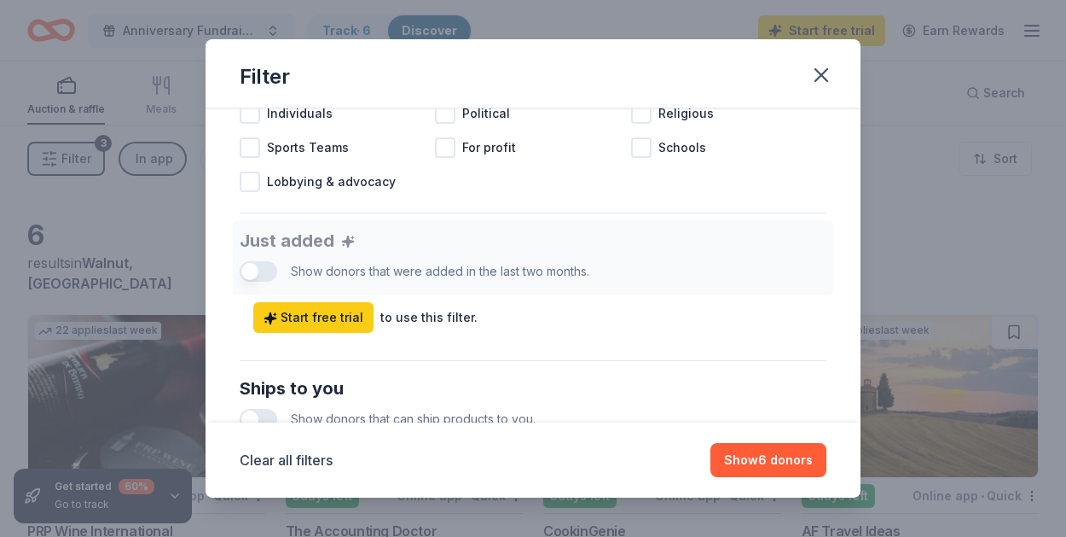
scroll to position [682, 0]
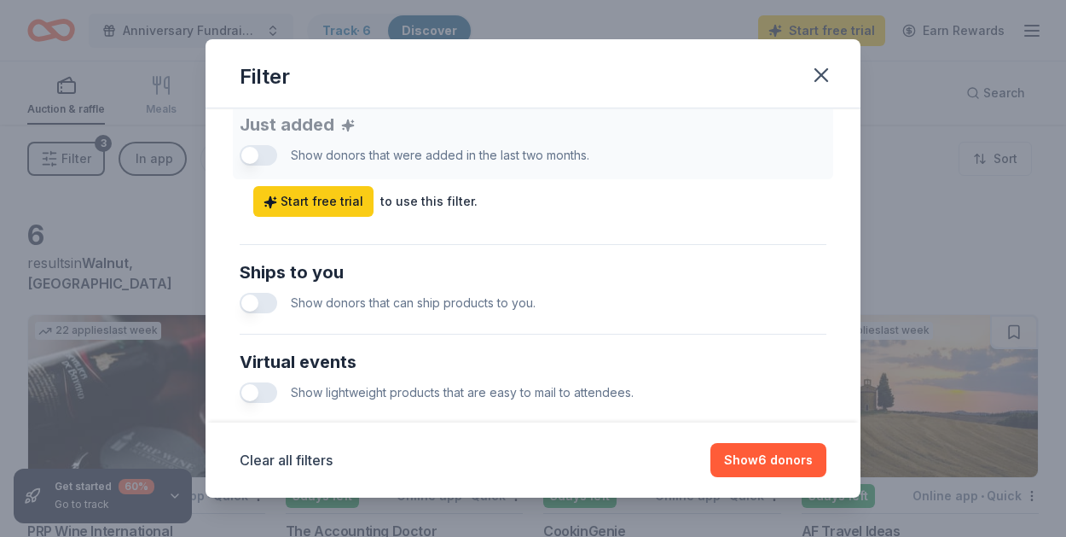
click at [270, 303] on button "button" at bounding box center [259, 303] width 38 height 20
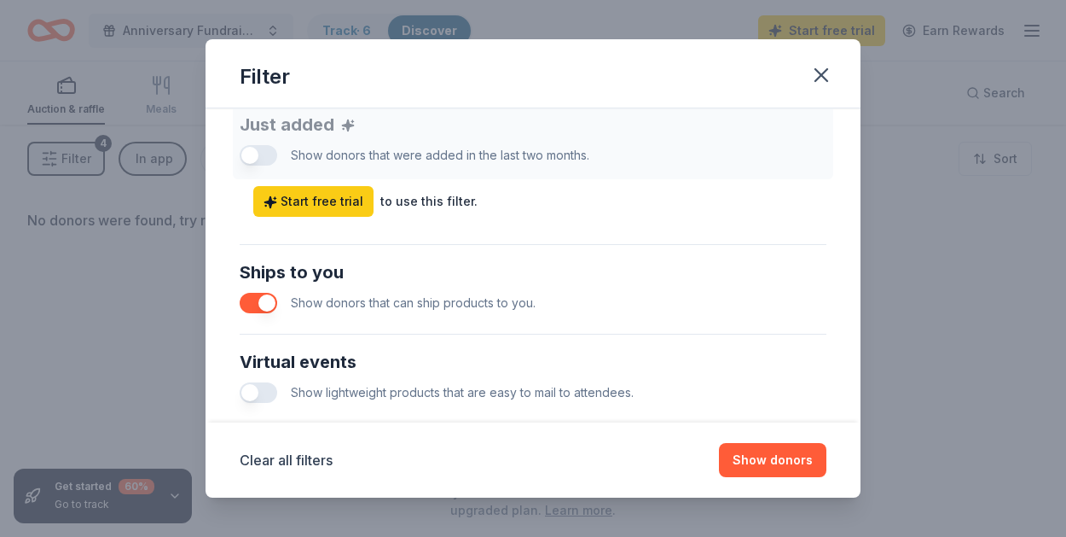
click at [259, 383] on button "button" at bounding box center [259, 392] width 38 height 20
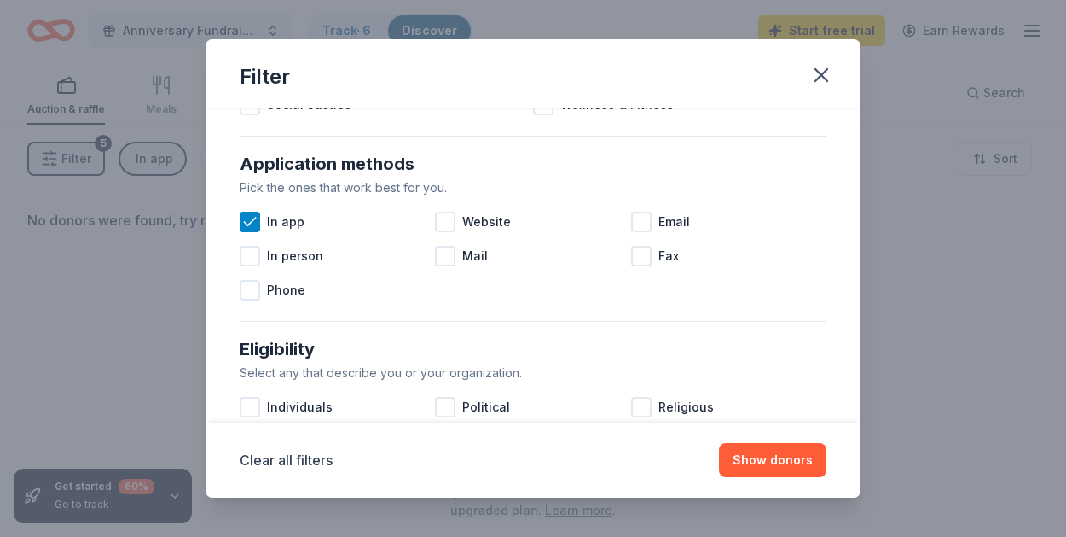
scroll to position [260, 0]
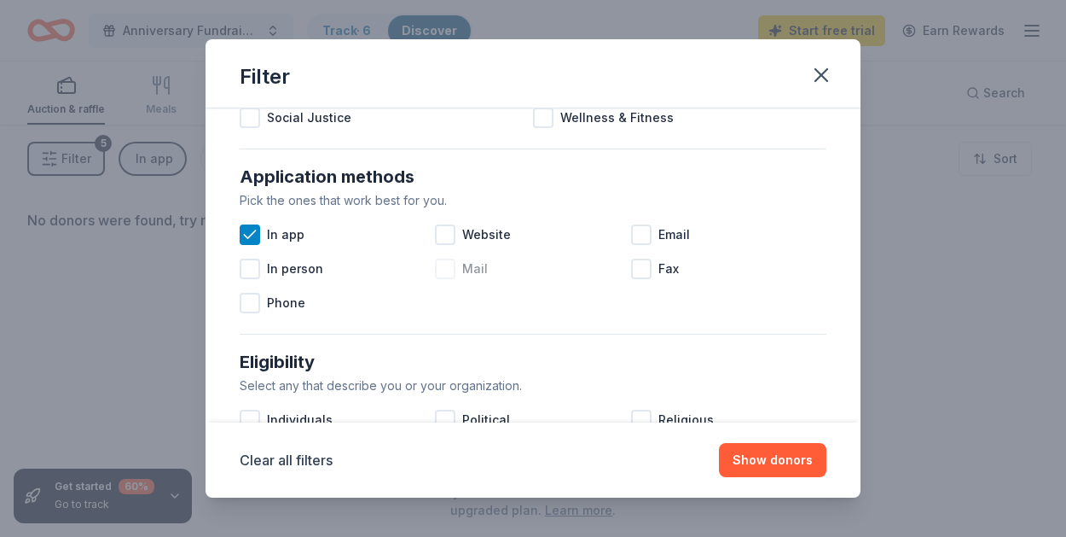
click at [441, 271] on div at bounding box center [445, 268] width 20 height 20
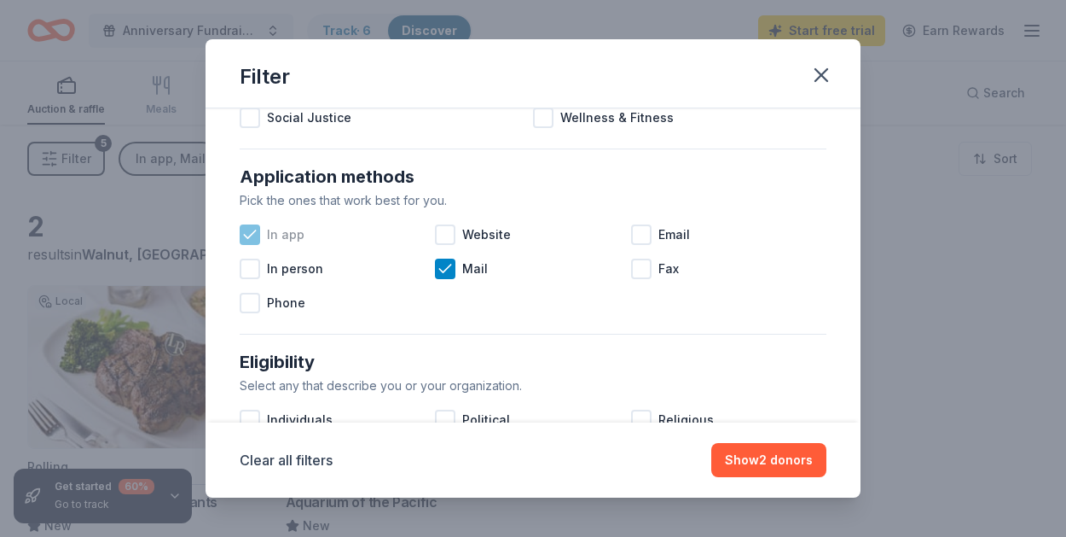
click at [246, 227] on icon at bounding box center [249, 234] width 17 height 17
click at [638, 229] on div at bounding box center [641, 234] width 20 height 20
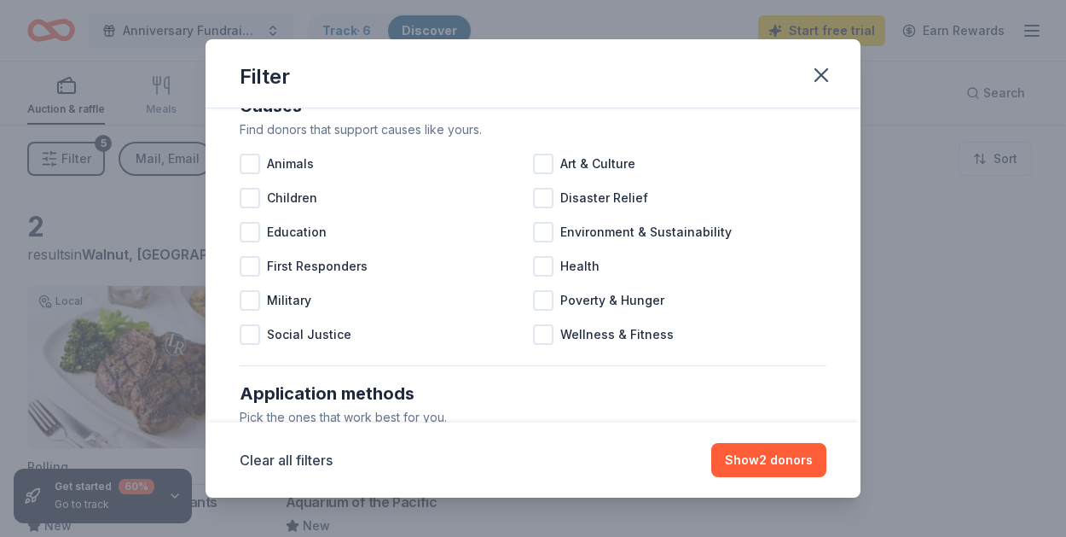
scroll to position [7, 0]
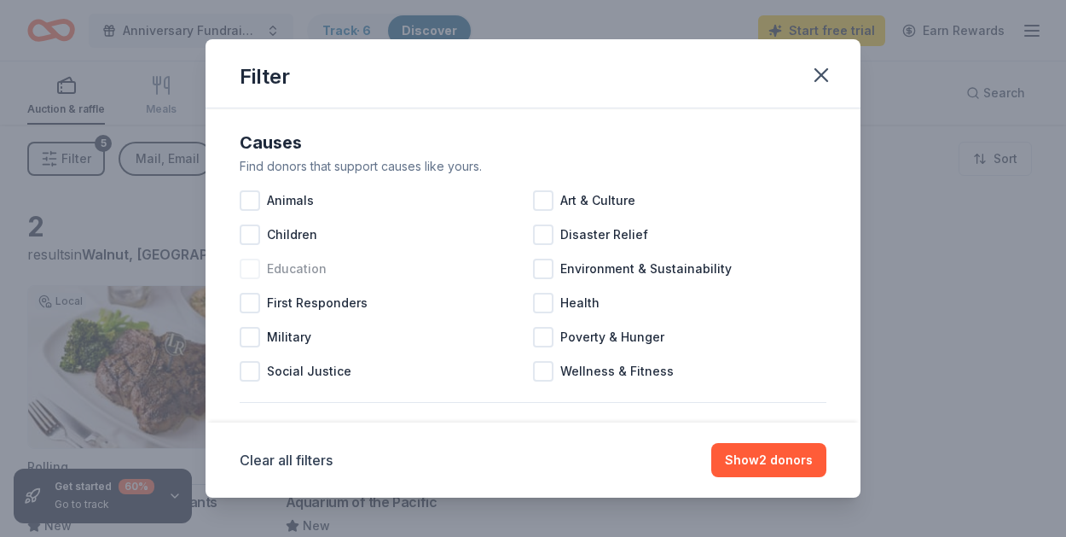
drag, startPoint x: 249, startPoint y: 271, endPoint x: 258, endPoint y: 276, distance: 10.7
click at [253, 274] on div at bounding box center [250, 268] width 20 height 20
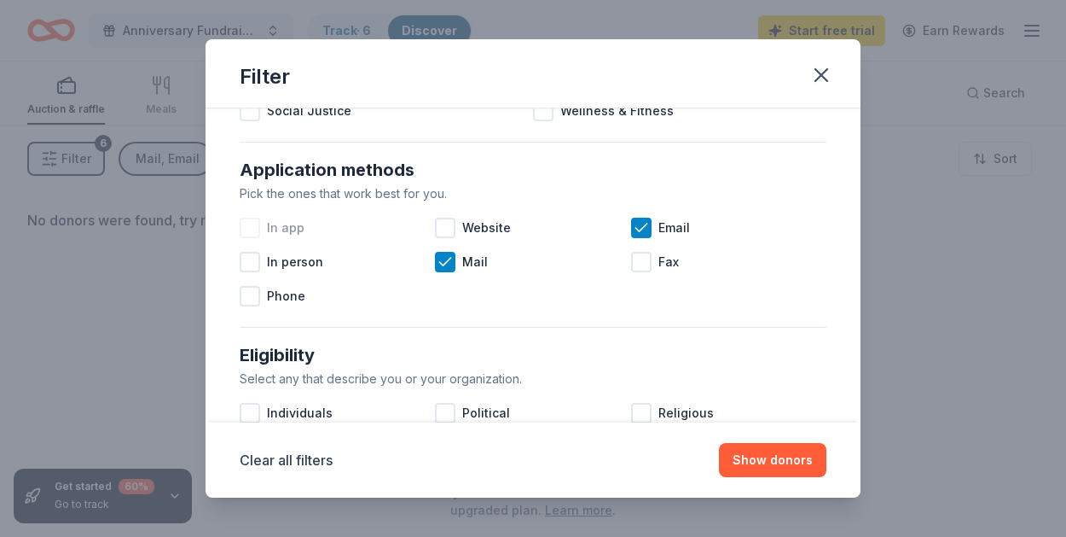
scroll to position [271, 0]
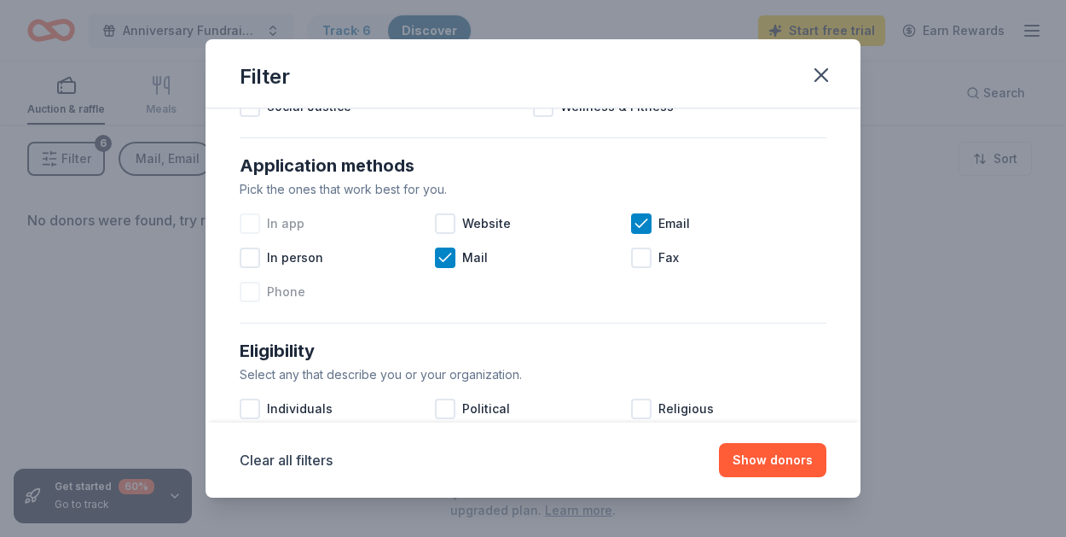
click at [254, 295] on div at bounding box center [250, 292] width 20 height 20
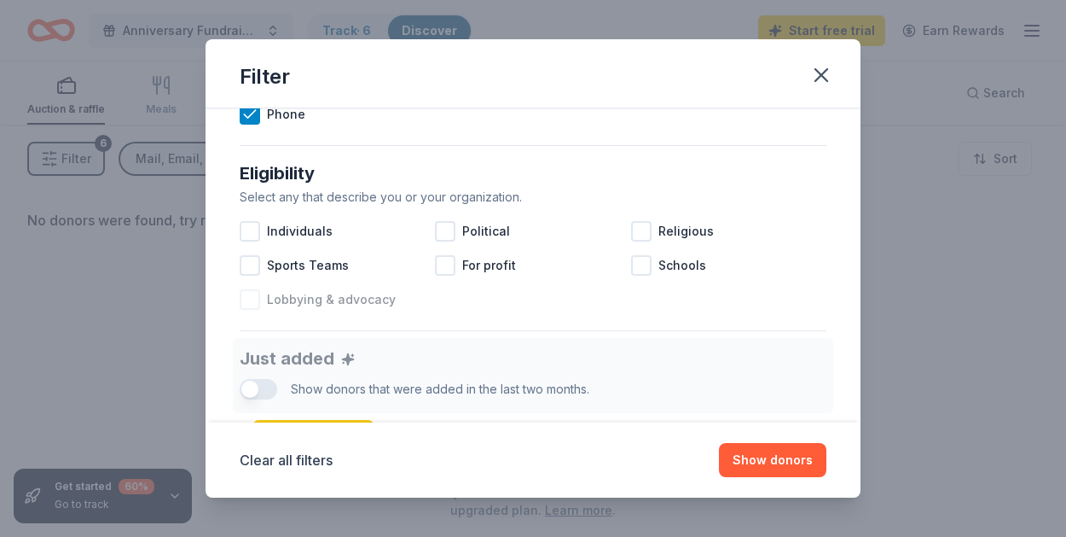
scroll to position [449, 0]
click at [645, 265] on div at bounding box center [641, 265] width 20 height 20
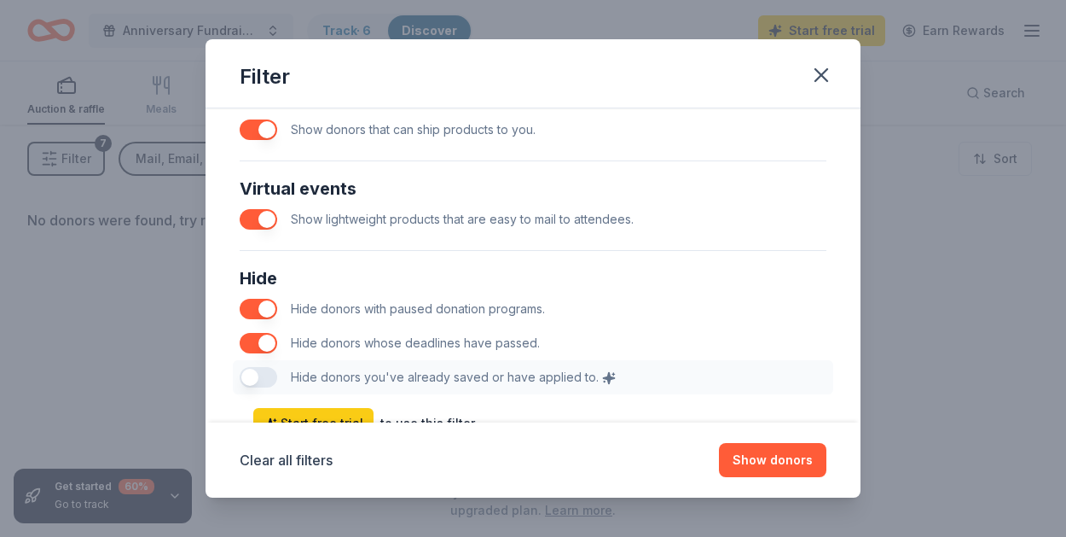
scroll to position [923, 0]
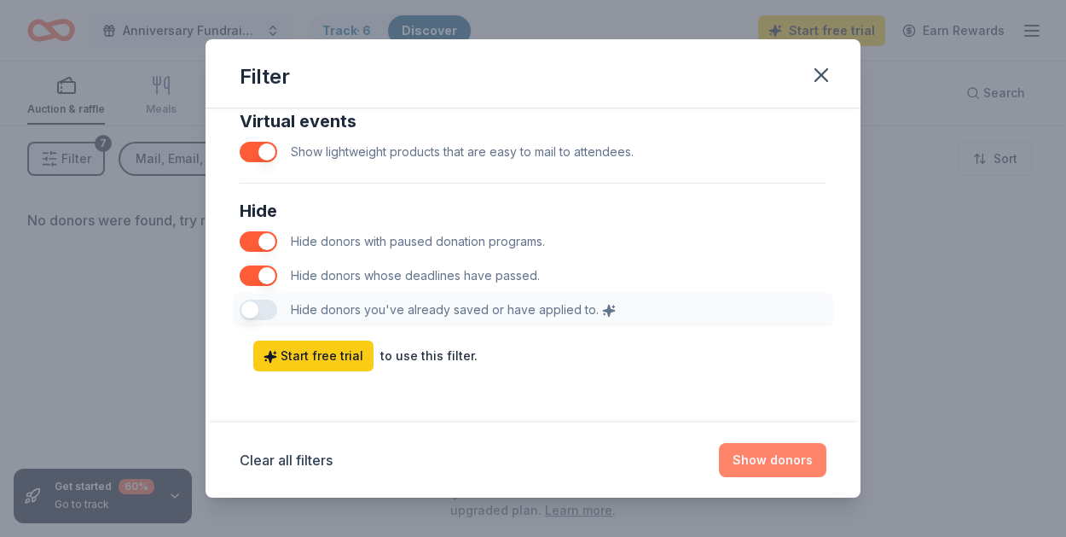
click at [786, 462] on button "Show donors" at bounding box center [772, 460] width 107 height 34
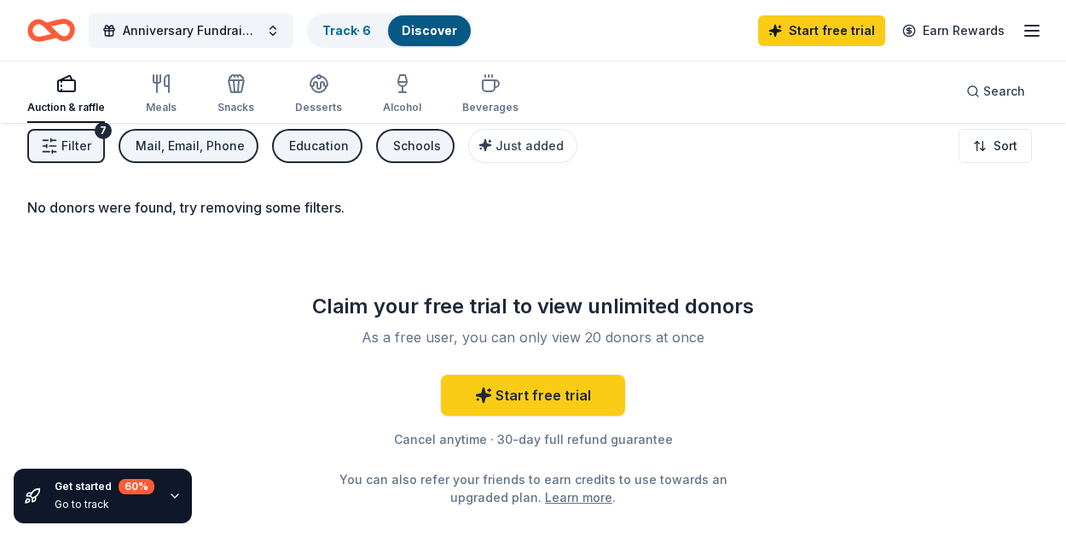
scroll to position [0, 0]
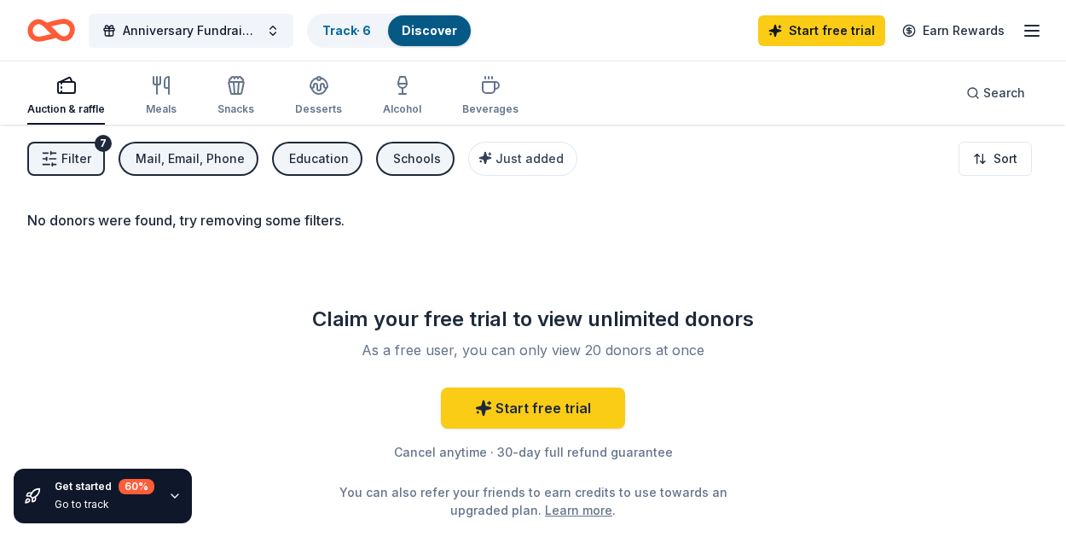
click at [61, 99] on div "Auction & raffle" at bounding box center [66, 95] width 78 height 41
click at [421, 37] on link "Discover" at bounding box center [429, 30] width 55 height 15
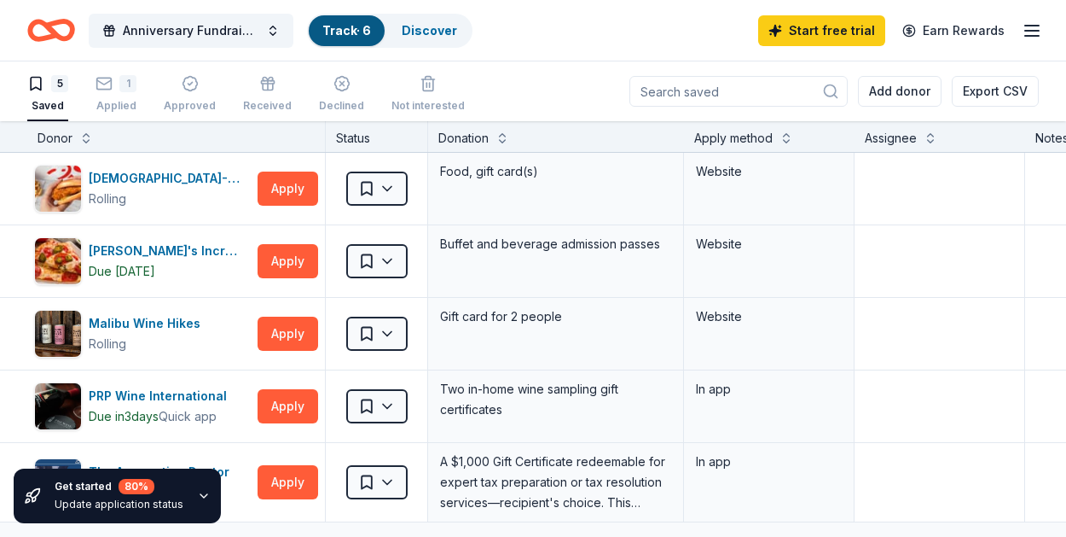
click at [38, 28] on icon "Home" at bounding box center [51, 30] width 48 height 40
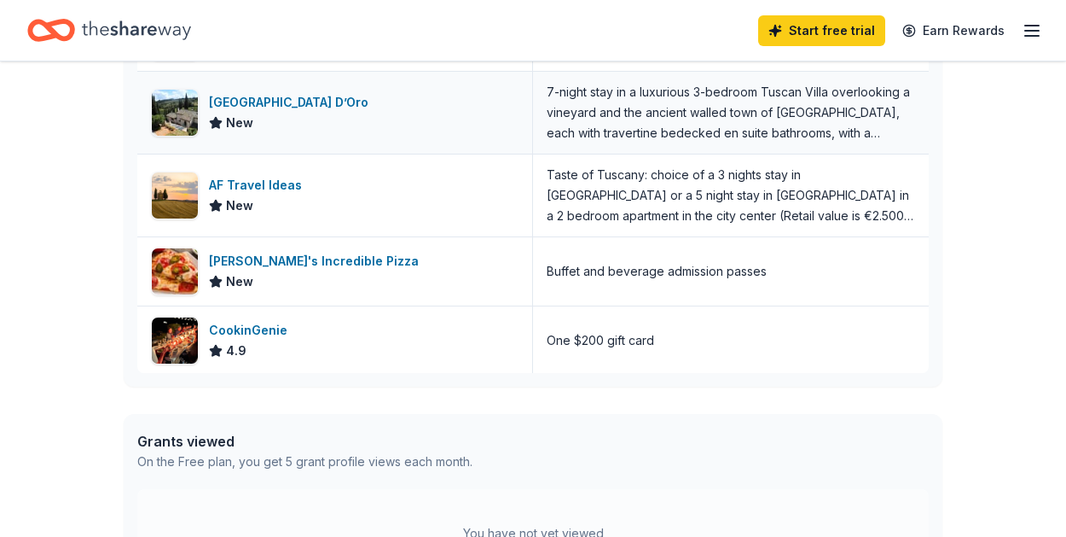
scroll to position [555, 0]
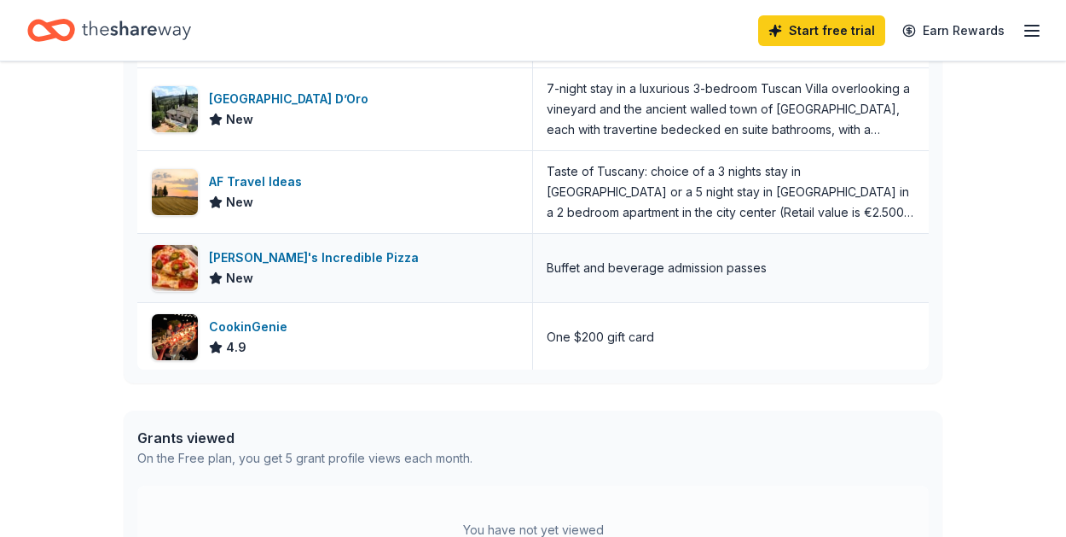
click at [280, 262] on div "[PERSON_NAME]'s Incredible Pizza" at bounding box center [317, 257] width 217 height 20
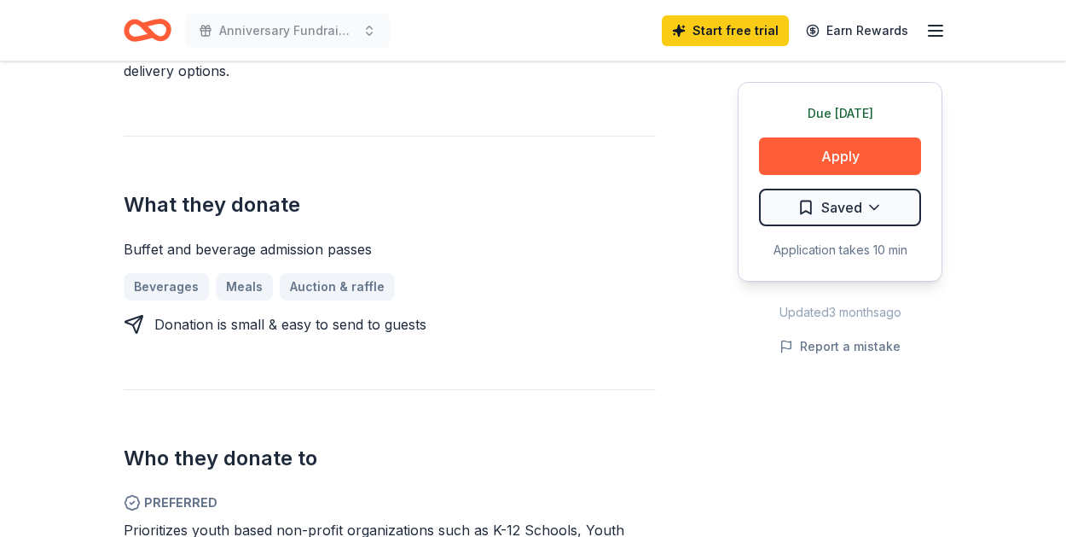
scroll to position [593, 0]
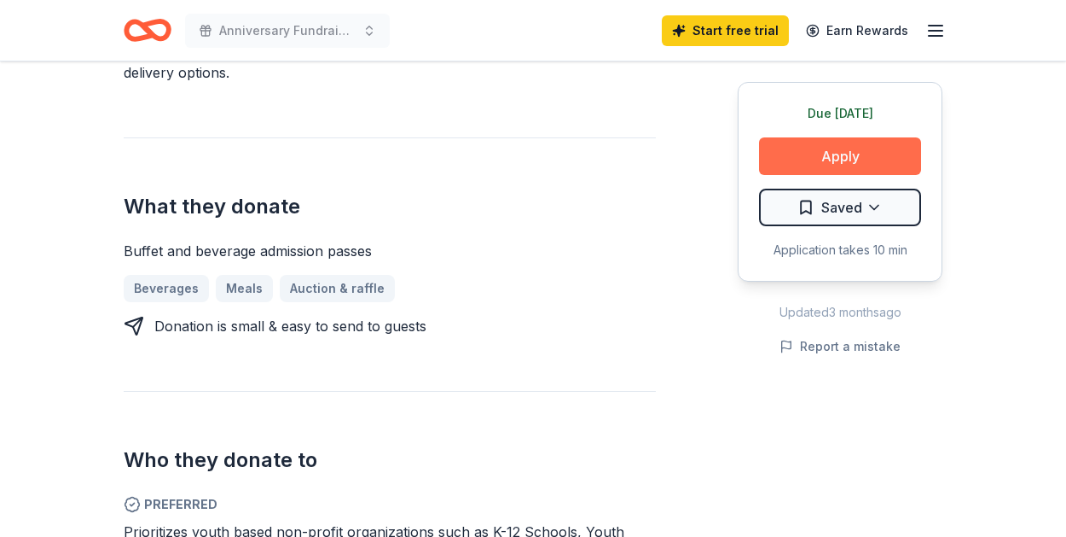
click at [835, 151] on button "Apply" at bounding box center [840, 156] width 162 height 38
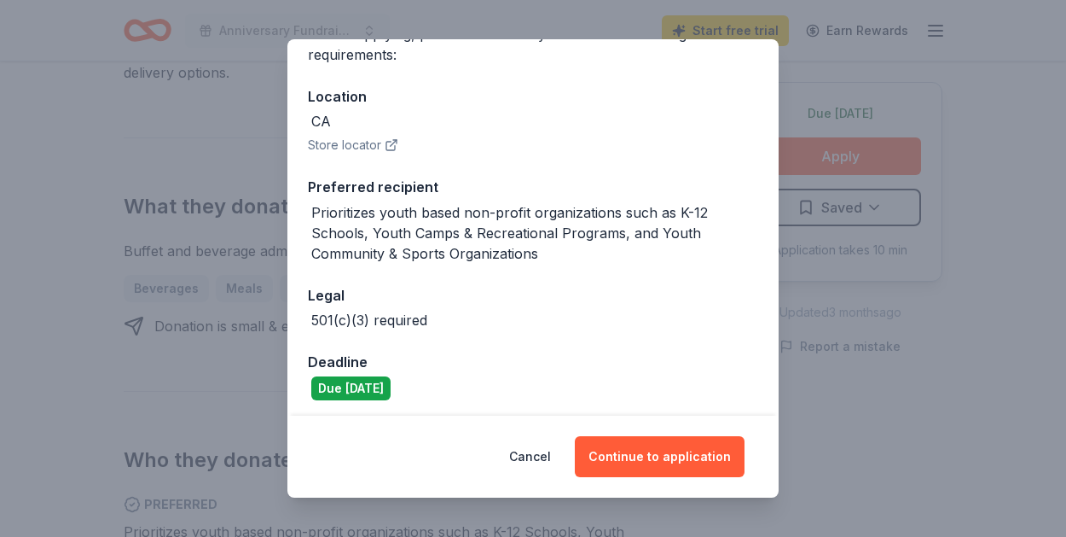
scroll to position [164, 0]
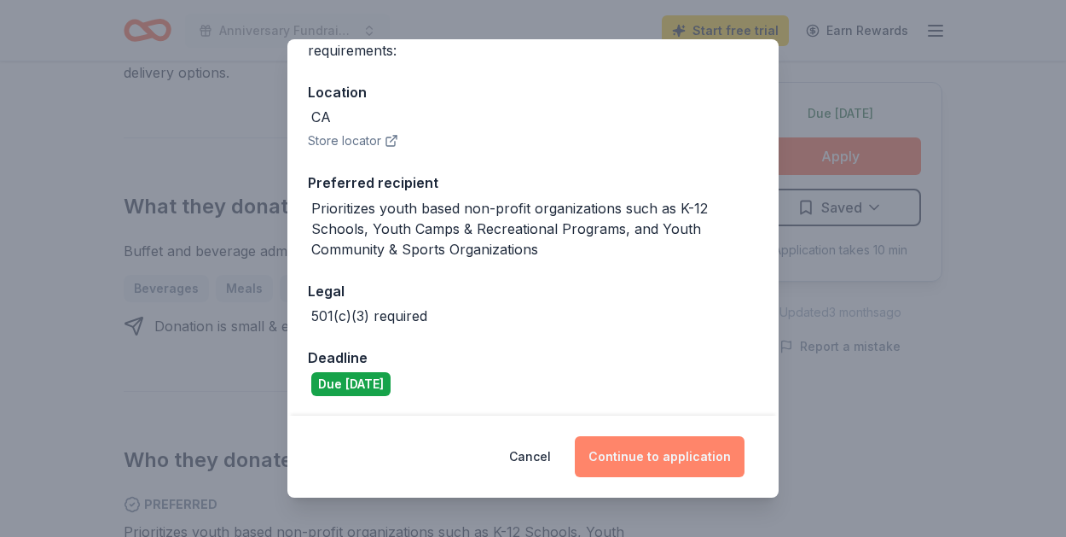
click at [640, 453] on button "Continue to application" at bounding box center [660, 456] width 170 height 41
